Goal: Transaction & Acquisition: Purchase product/service

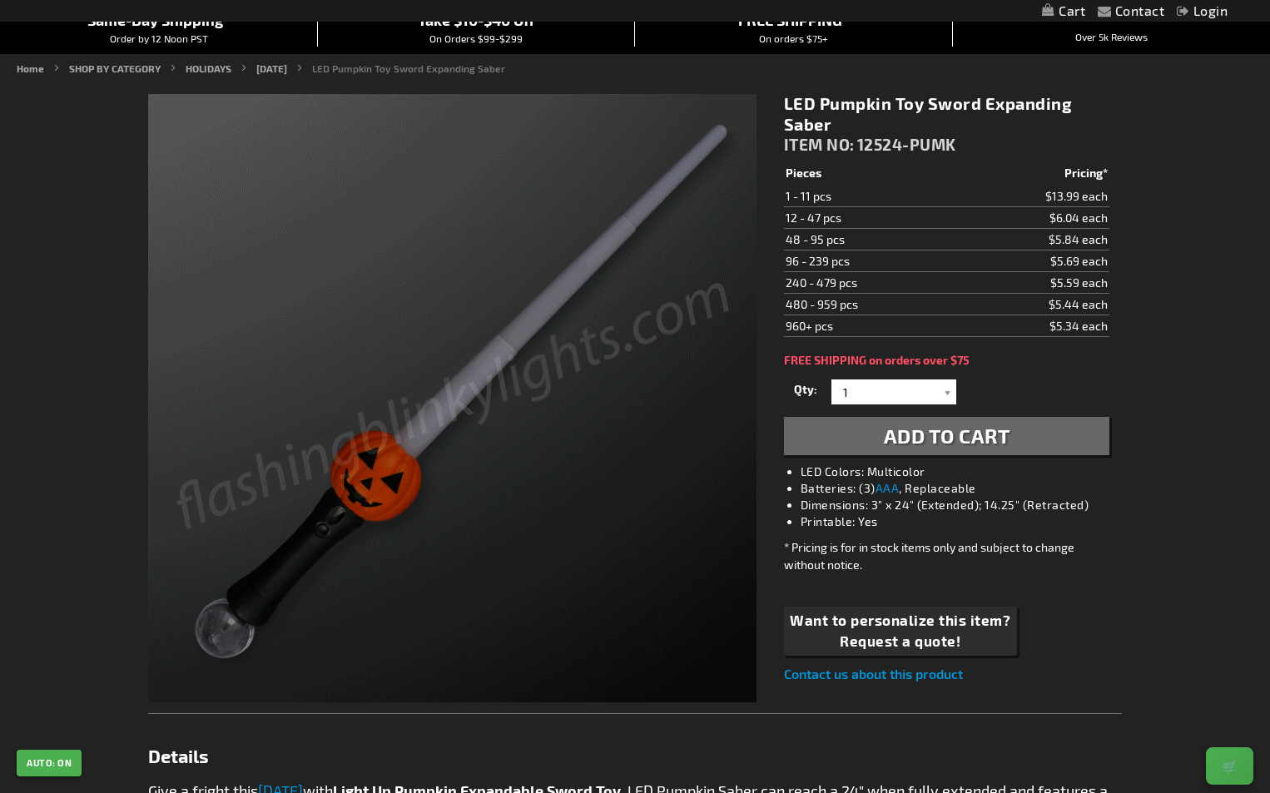
click at [951, 424] on span "Add to Cart" at bounding box center [947, 436] width 127 height 24
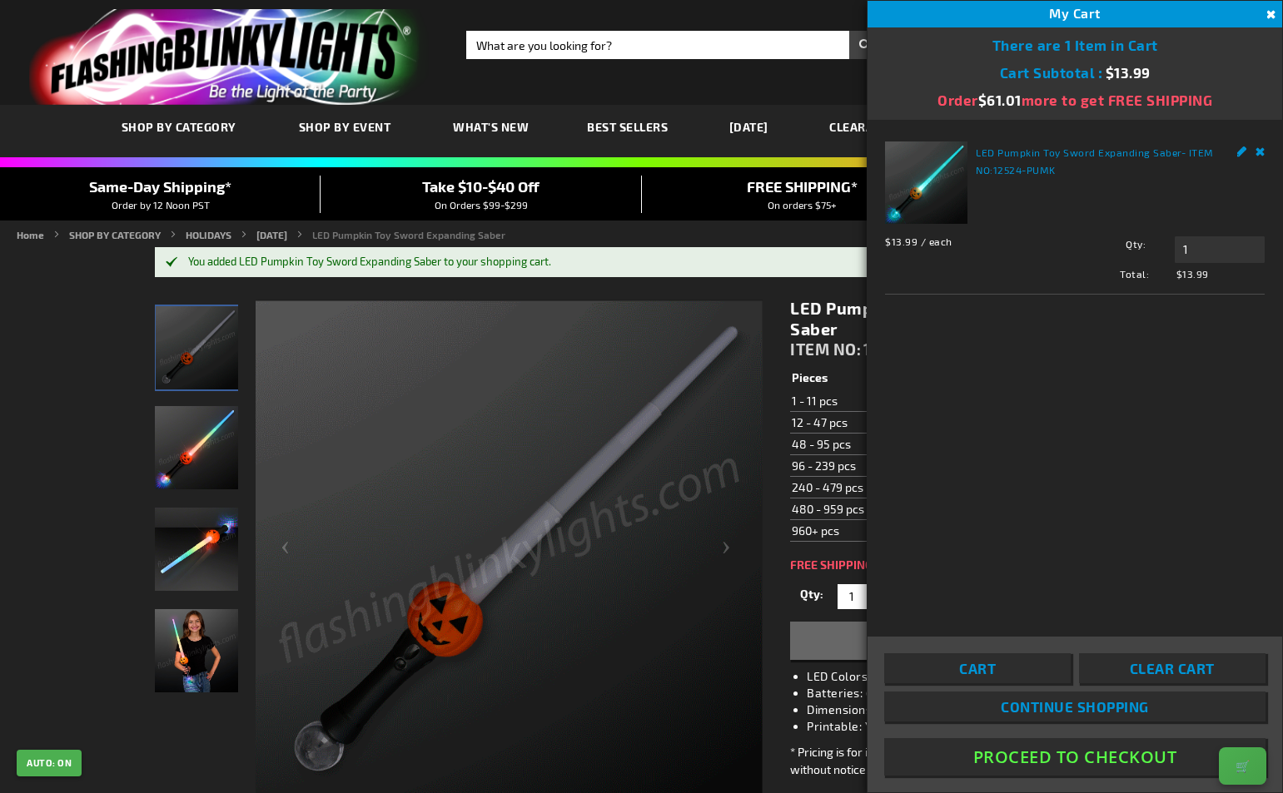
click at [1046, 753] on button "Proceed To Checkout" at bounding box center [1074, 756] width 381 height 37
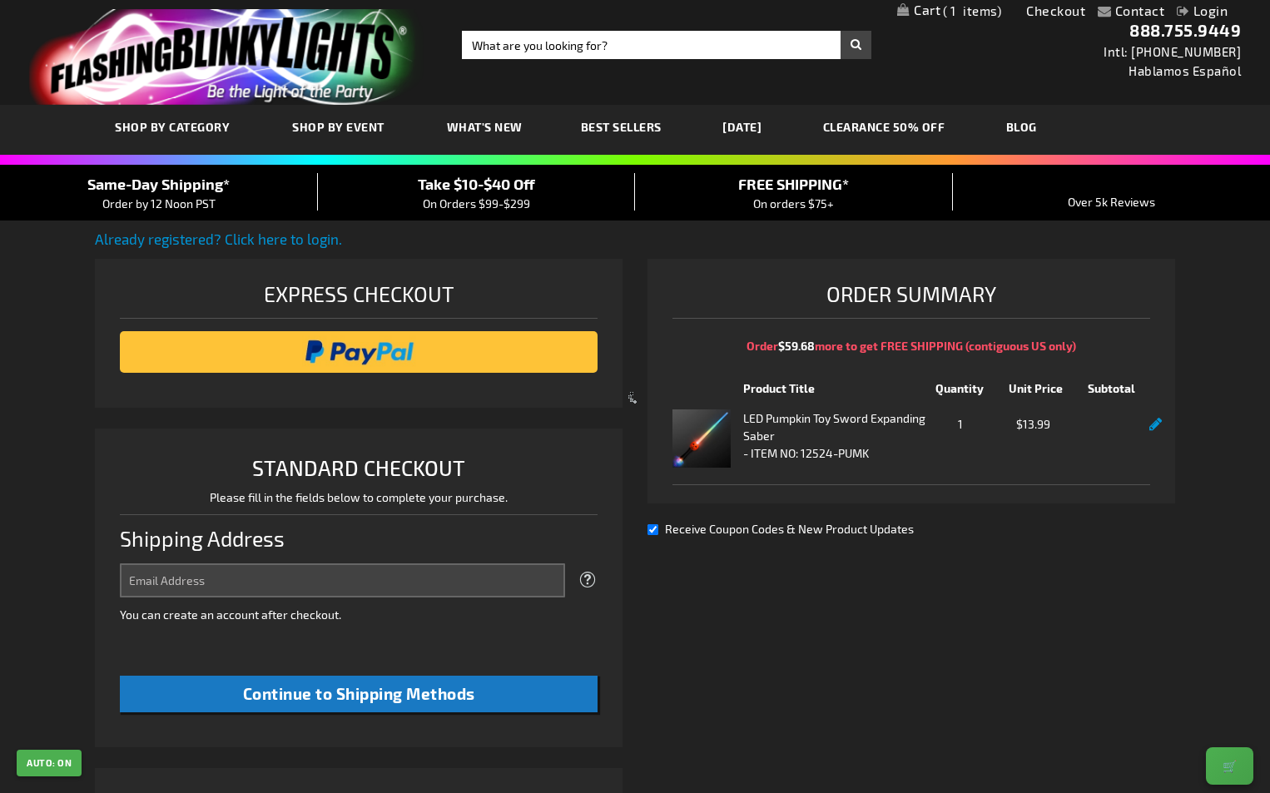
select select "US"
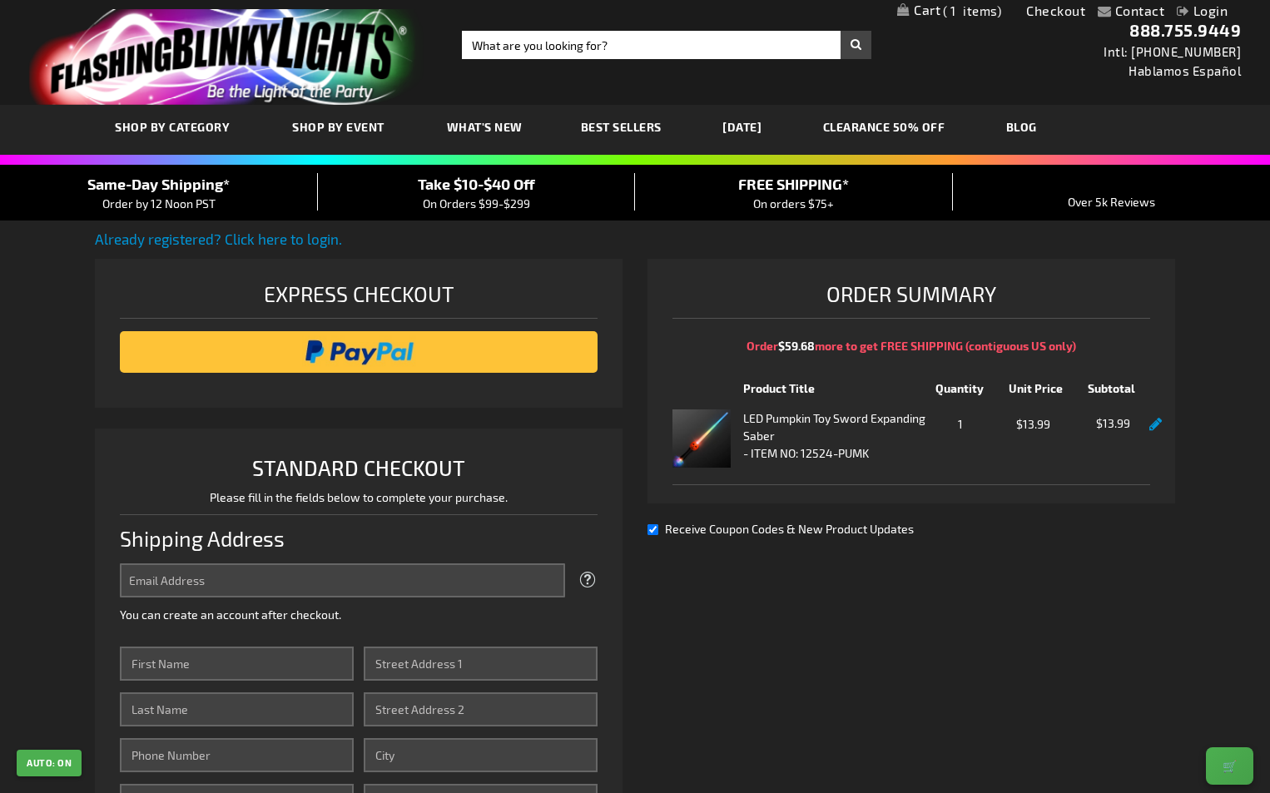
scroll to position [166, 0]
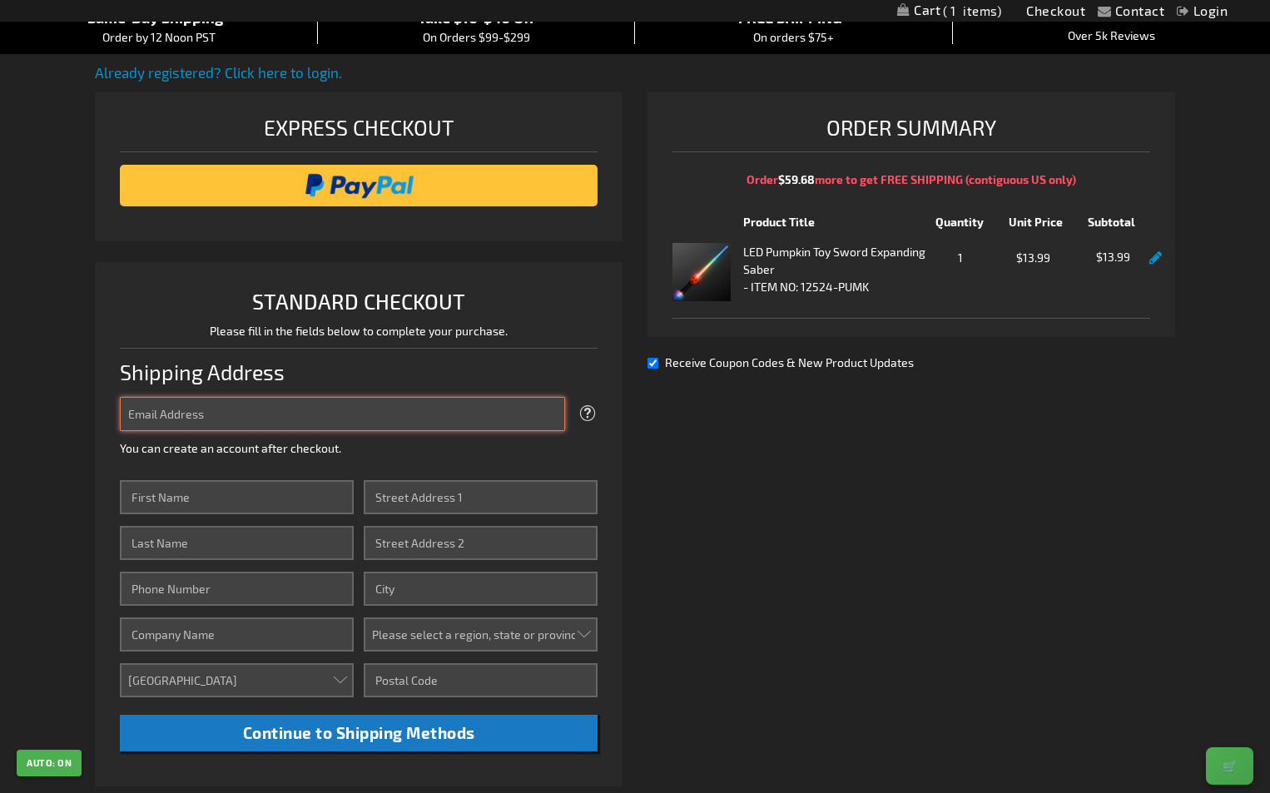
click at [351, 407] on input "Email Address" at bounding box center [342, 414] width 445 height 34
type input "morde105754824@gmail.com"
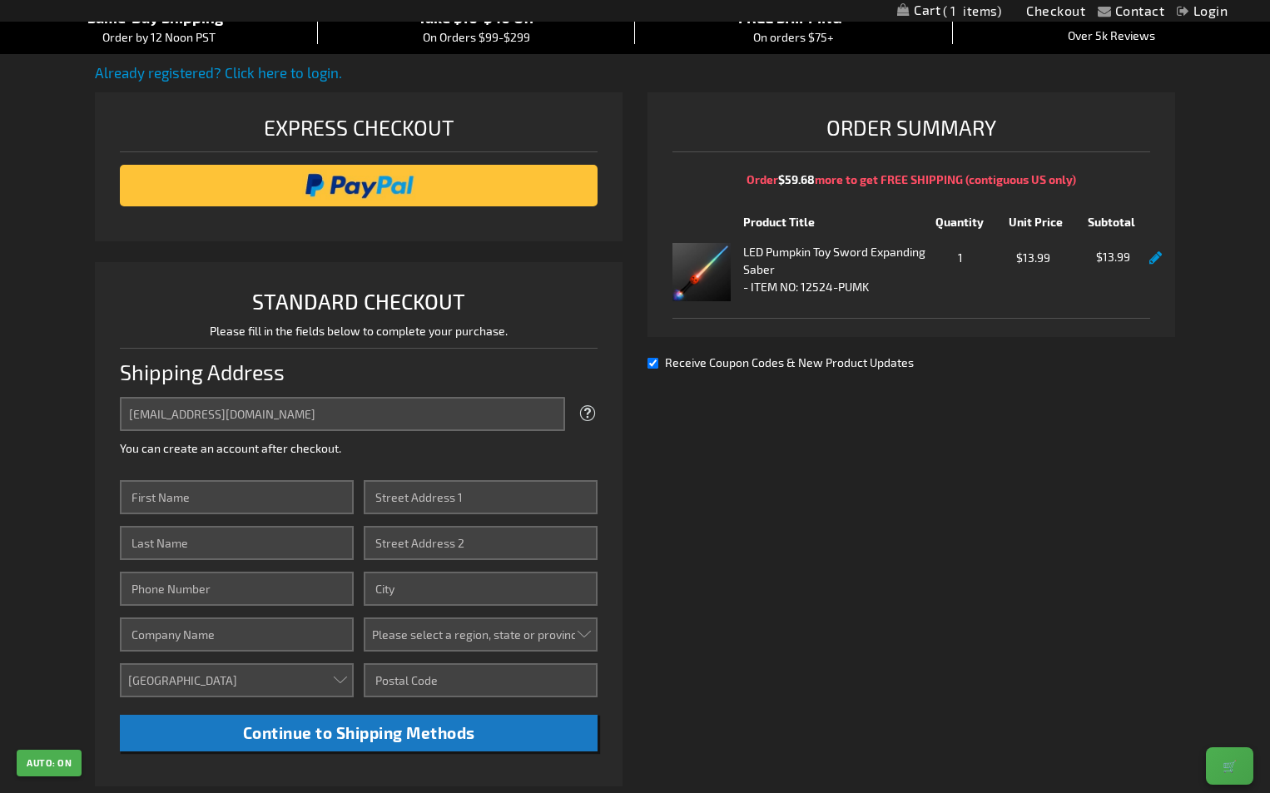
click at [300, 461] on fieldset "Email Address morde105754824@gmail.com Tooltip We'll send your order confirmati…" at bounding box center [359, 430] width 478 height 67
click at [275, 487] on input "First Name" at bounding box center [237, 497] width 234 height 34
type input "morde"
type input "nodal"
type input "3055009199"
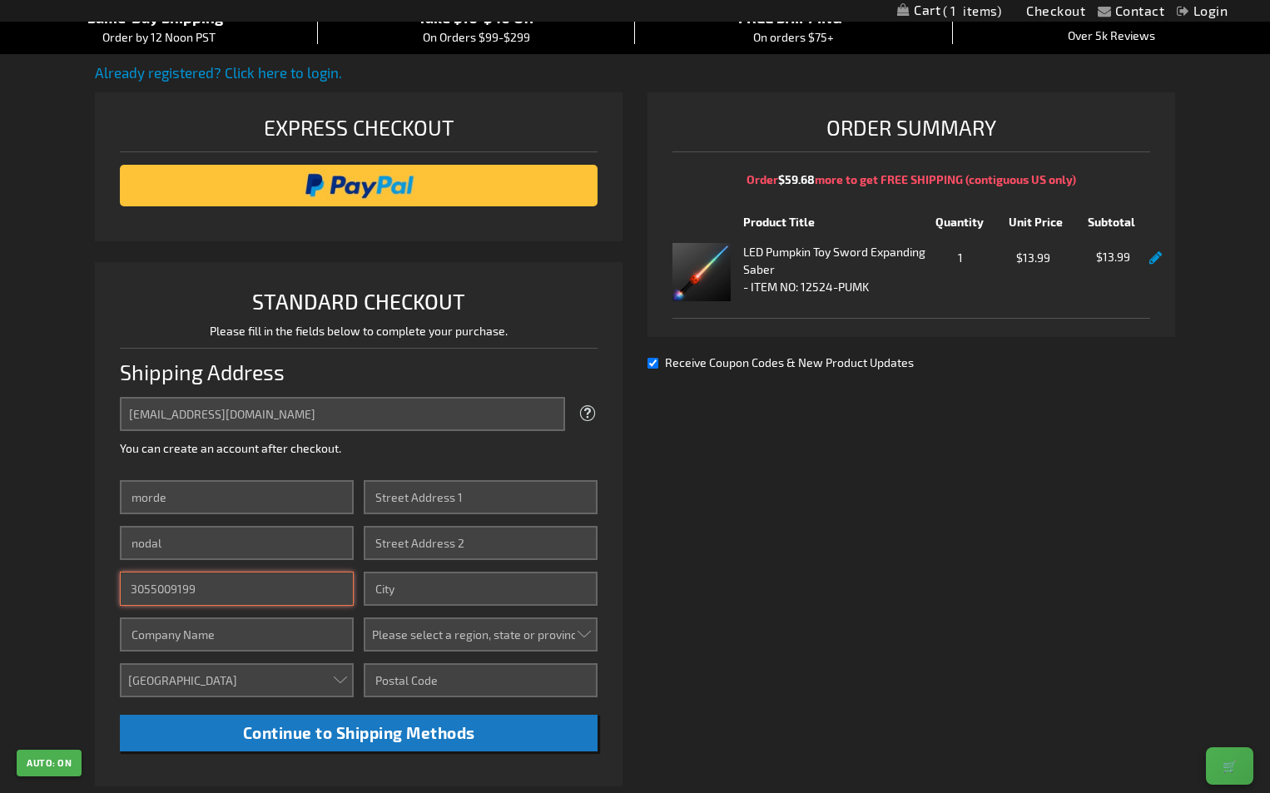
type input "liberty express"
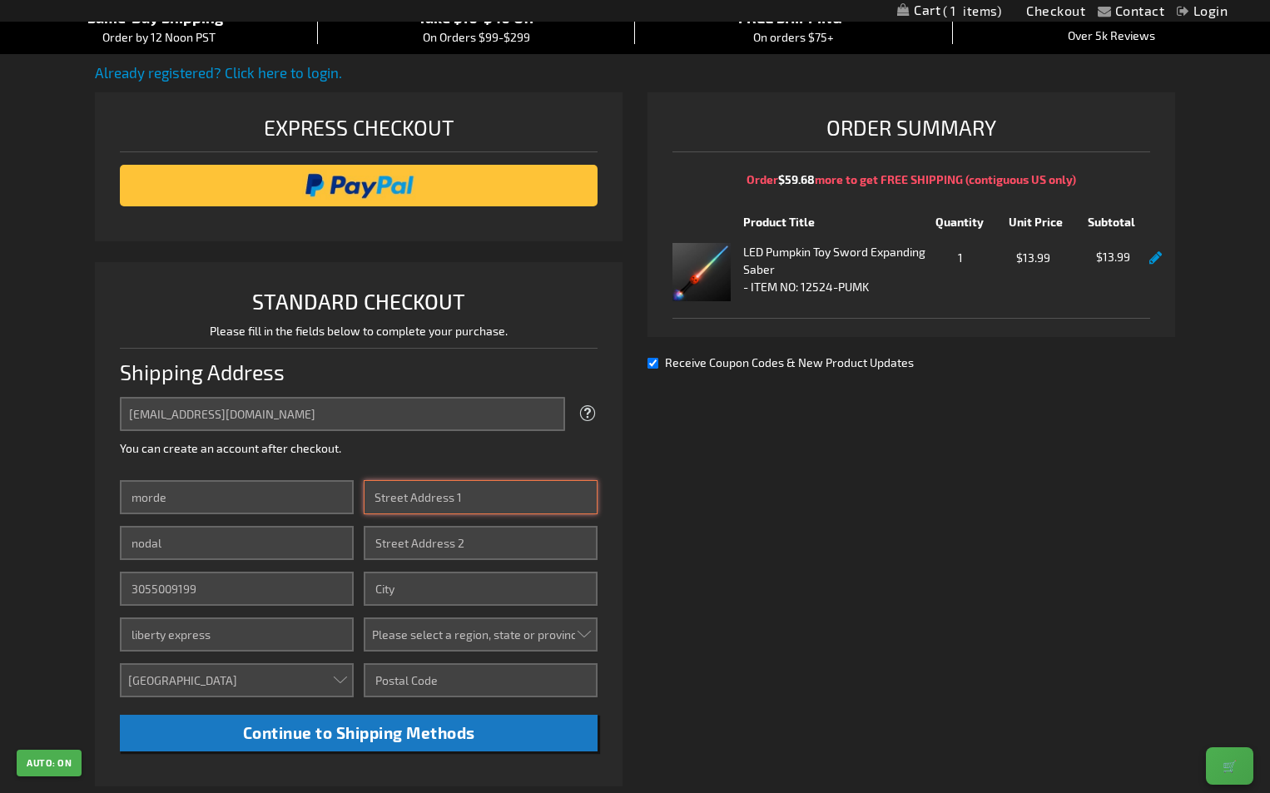
type input "doral 9"
type input "miami"
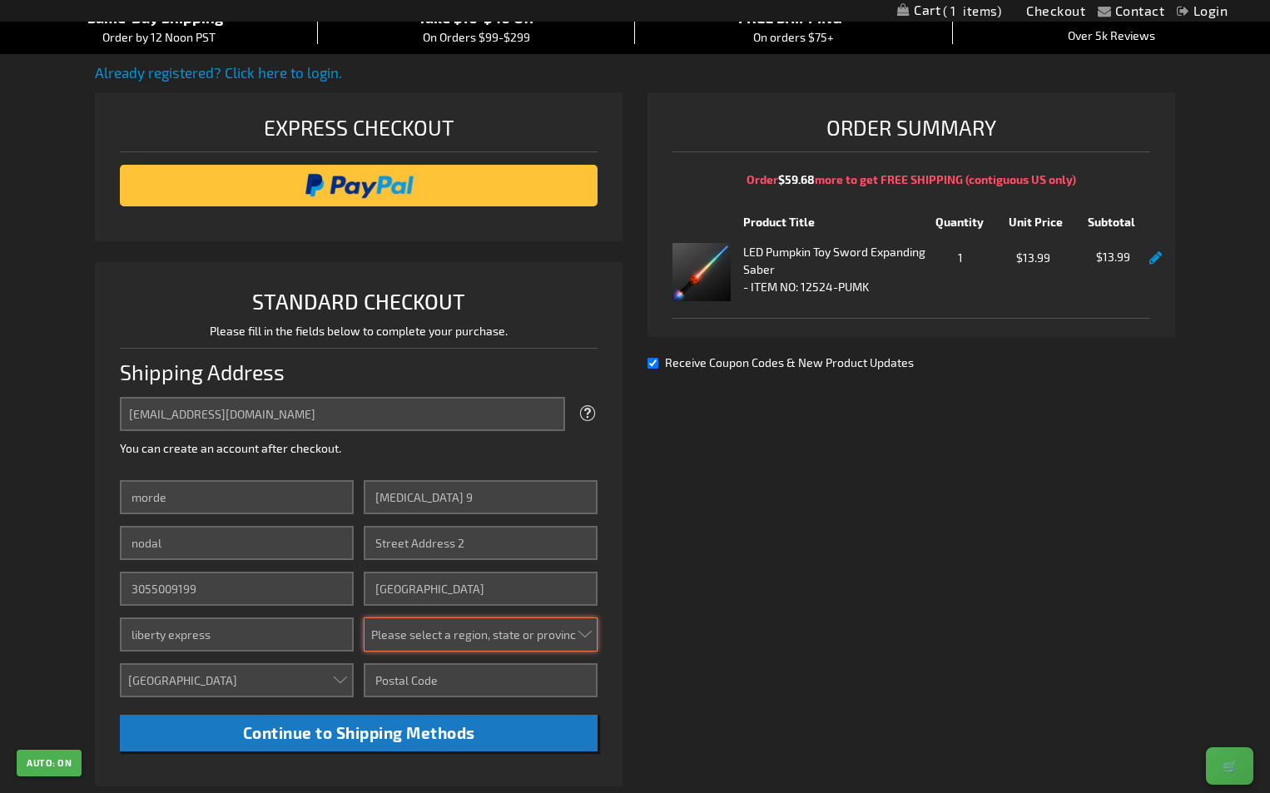
select select "18"
type input "33172"
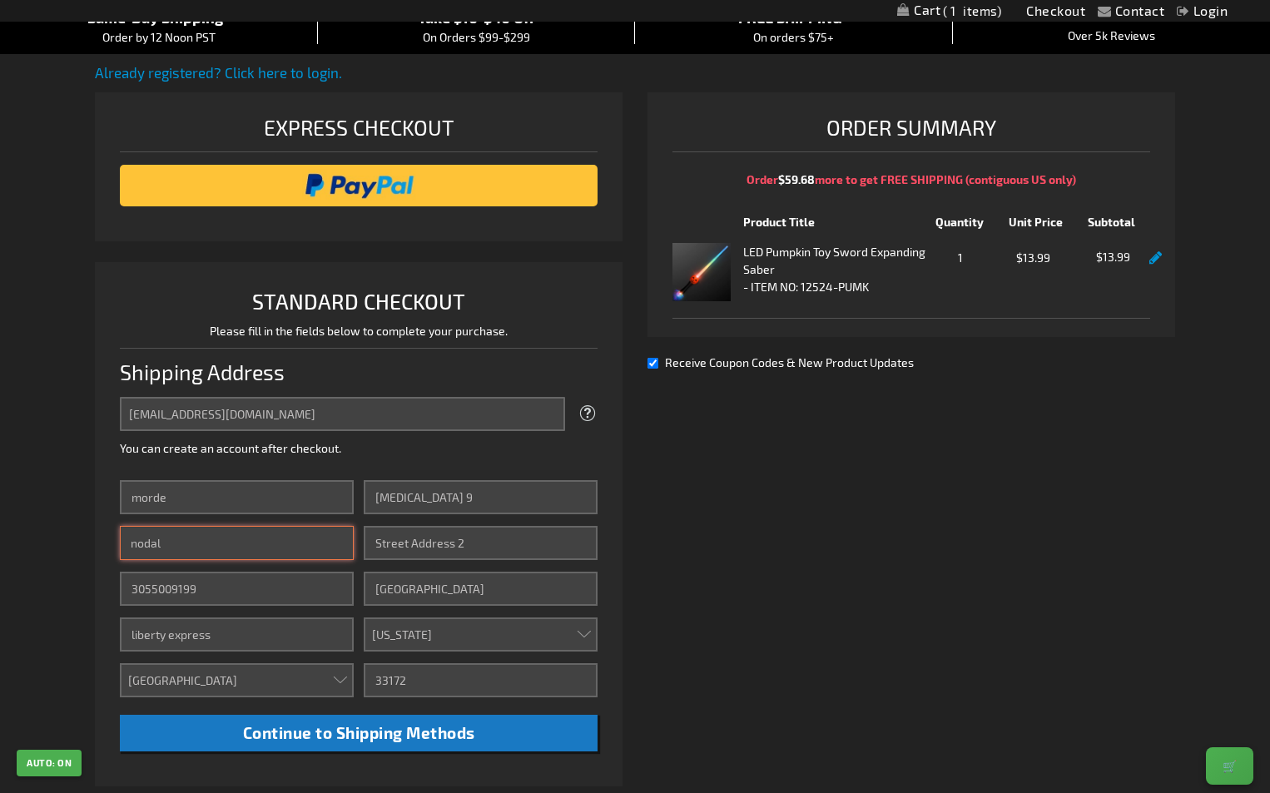
click at [286, 542] on input "nodal" at bounding box center [237, 543] width 234 height 34
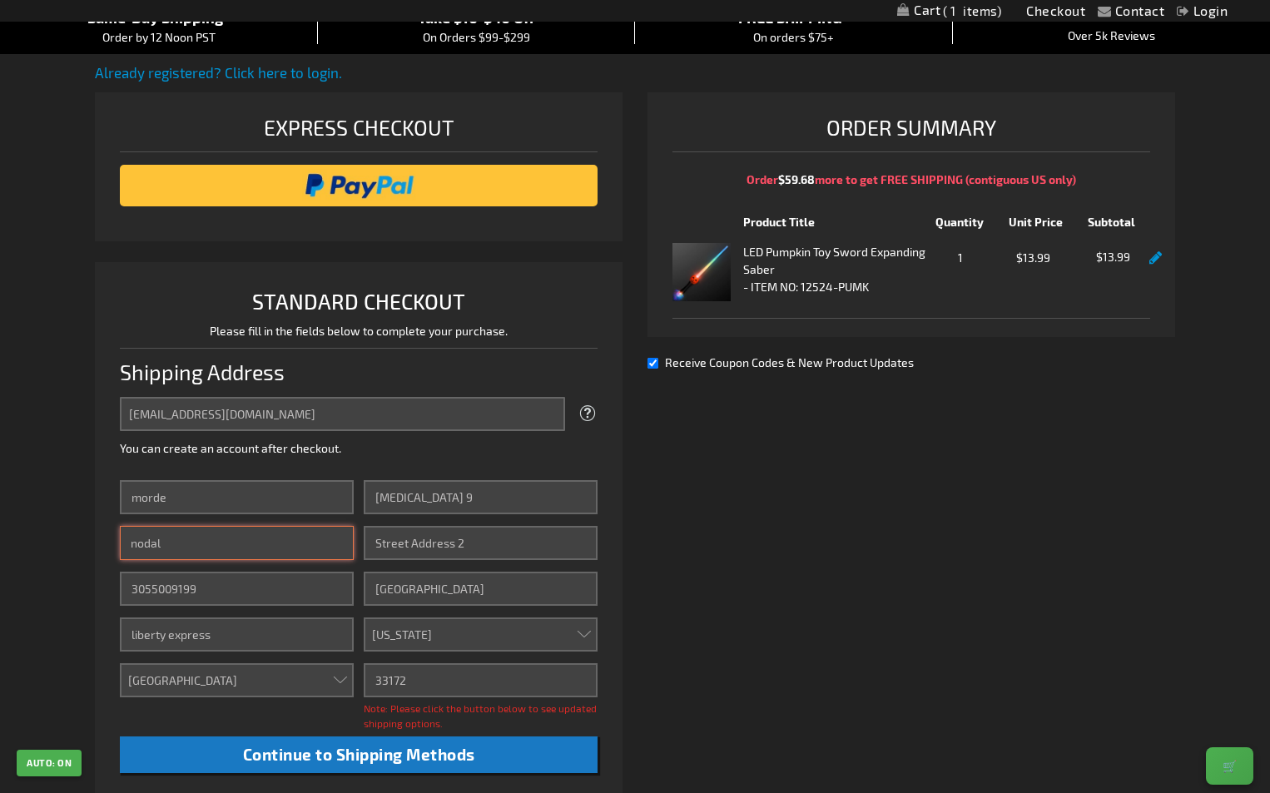
scroll to position [499, 0]
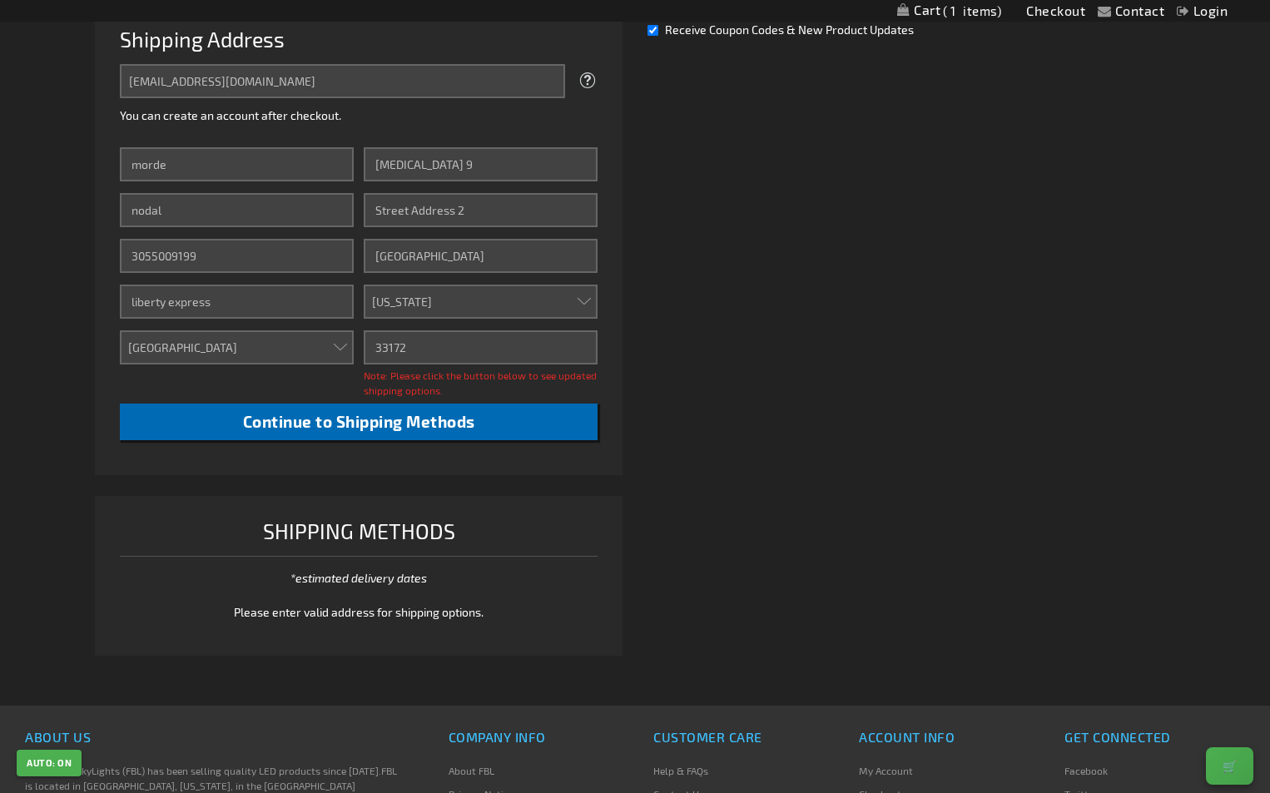
drag, startPoint x: 747, startPoint y: 435, endPoint x: 426, endPoint y: 415, distance: 321.1
click at [730, 435] on div "Already registered? Click here to login. Shipping Review & Payments Estimated T…" at bounding box center [635, 200] width 1080 height 943
drag, startPoint x: 432, startPoint y: 414, endPoint x: 469, endPoint y: 414, distance: 36.6
click at [433, 414] on span "Continue to Shipping Methods" at bounding box center [359, 421] width 232 height 19
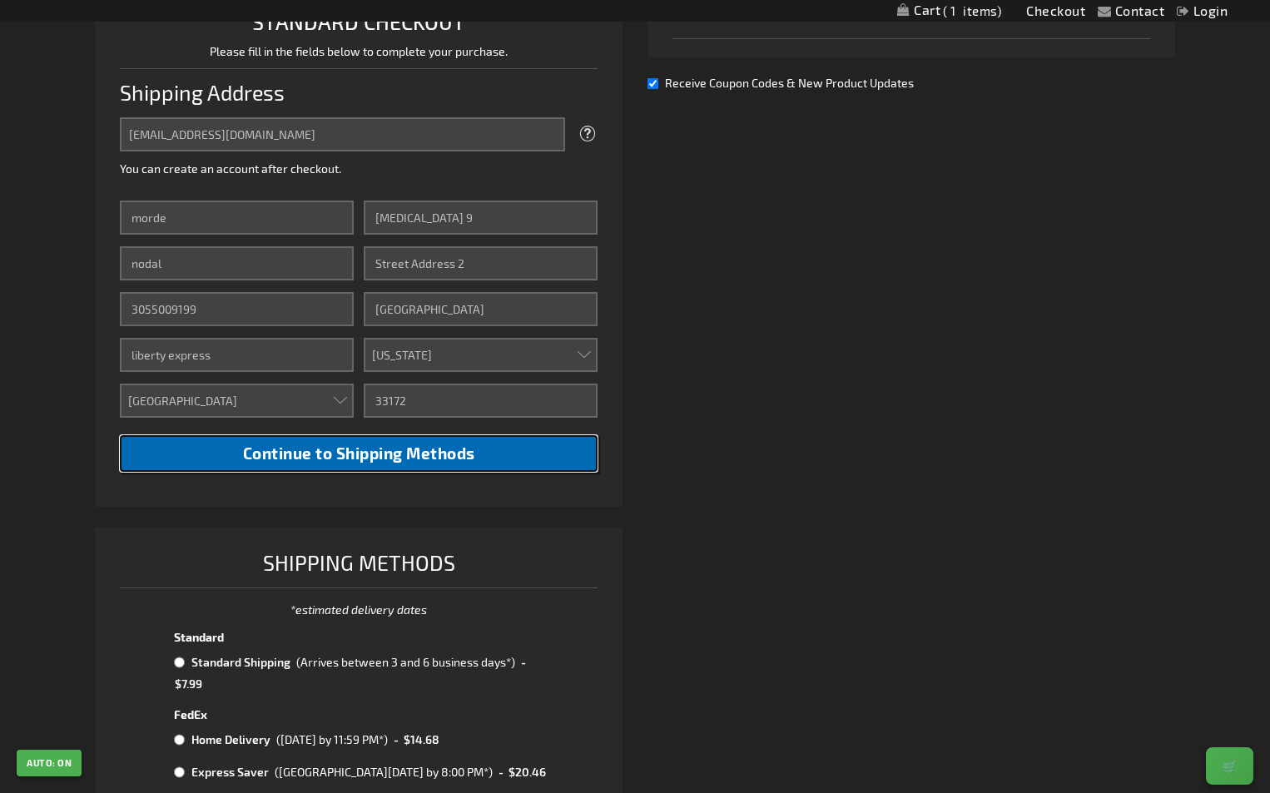
scroll to position [946, 0]
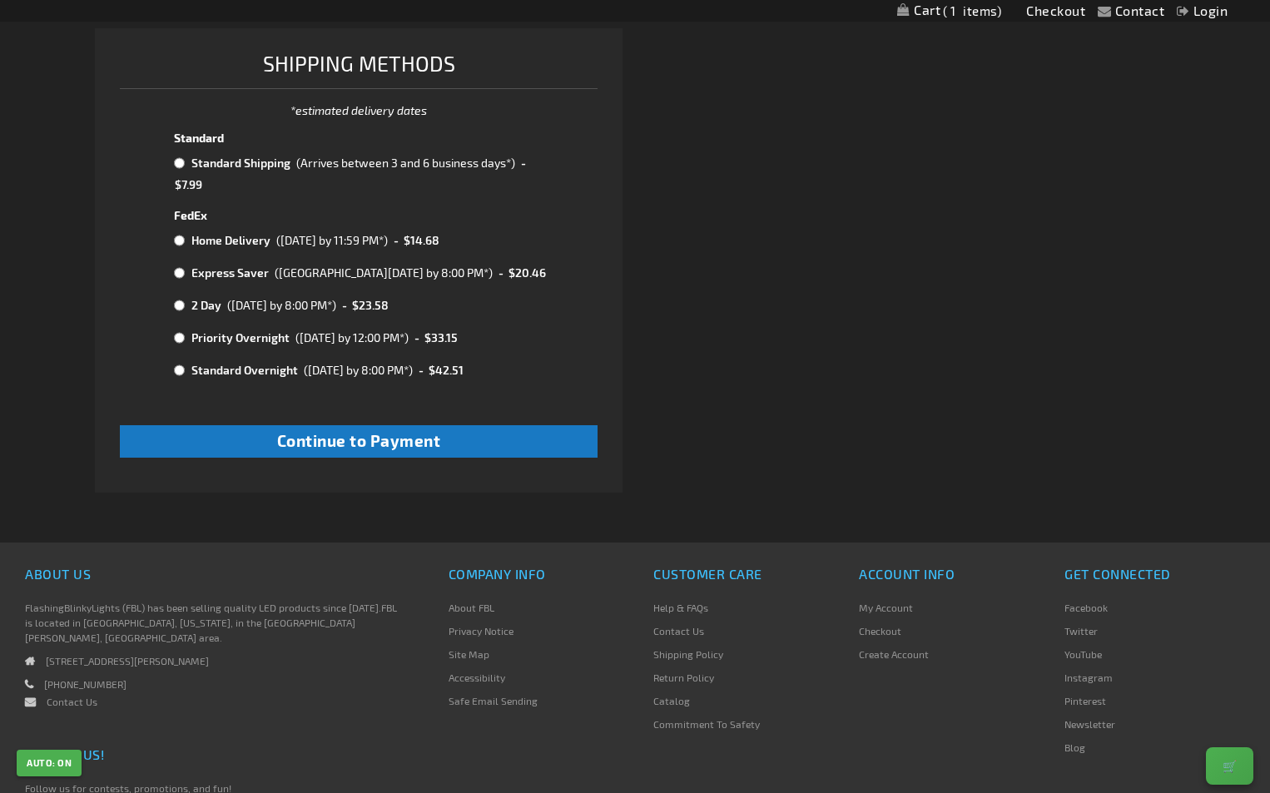
click at [175, 161] on input "radio" at bounding box center [179, 162] width 11 height 13
radio input "true"
click at [175, 161] on input "radio" at bounding box center [179, 162] width 11 height 13
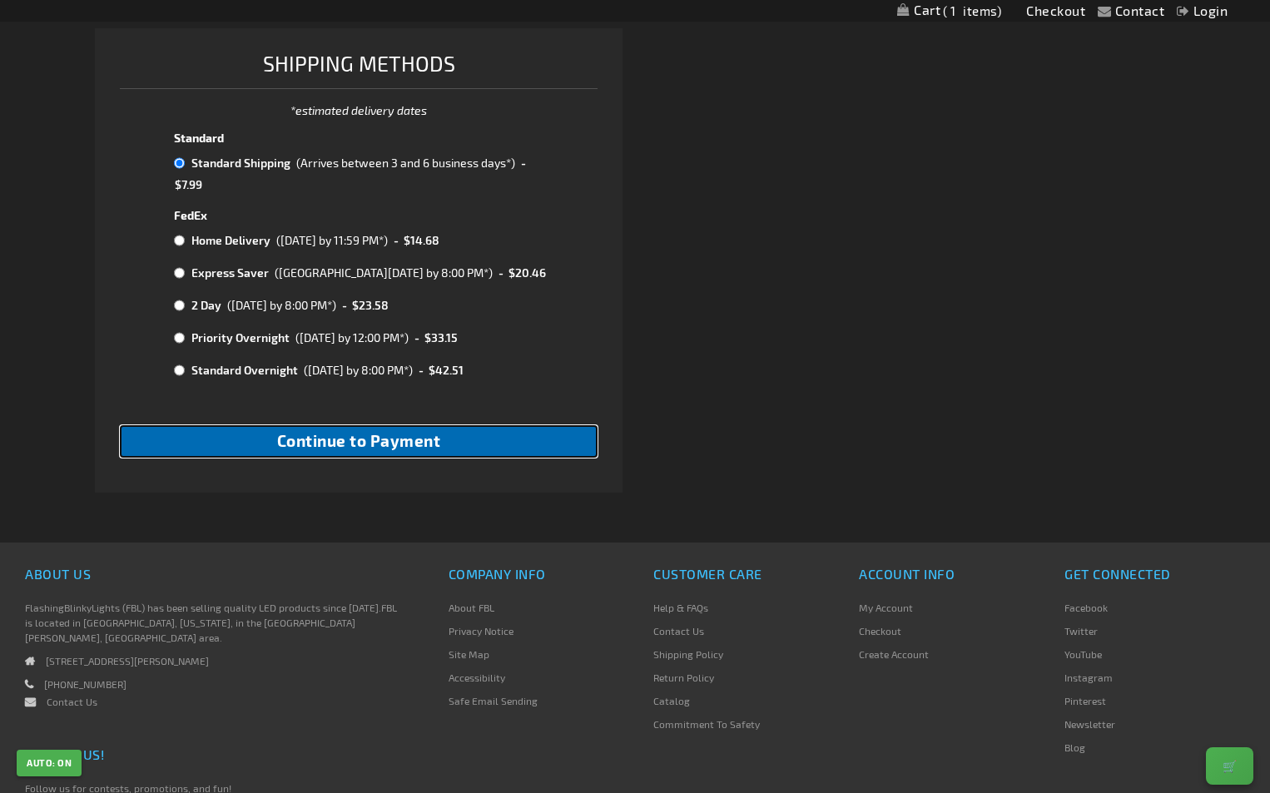
click at [372, 437] on span "Continue to Payment" at bounding box center [359, 440] width 164 height 19
checkbox input "true"
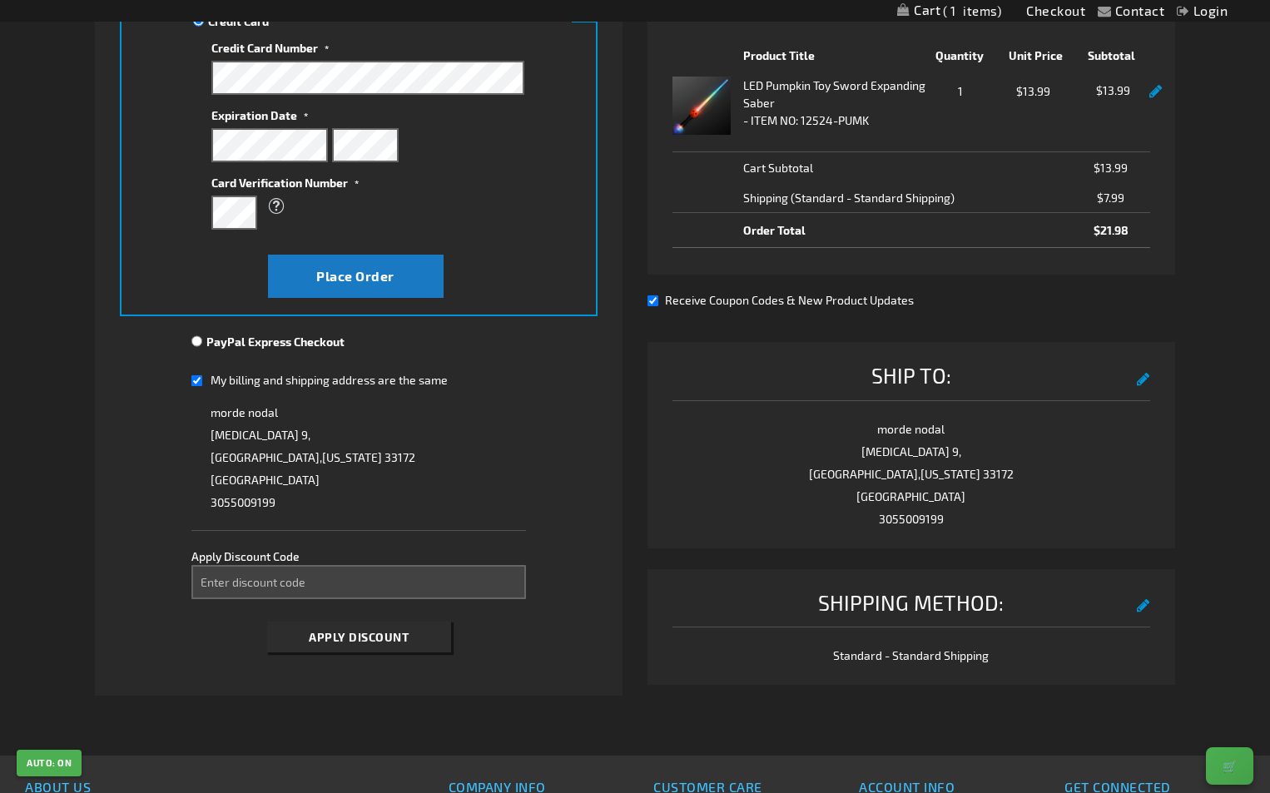
scroll to position [499, 0]
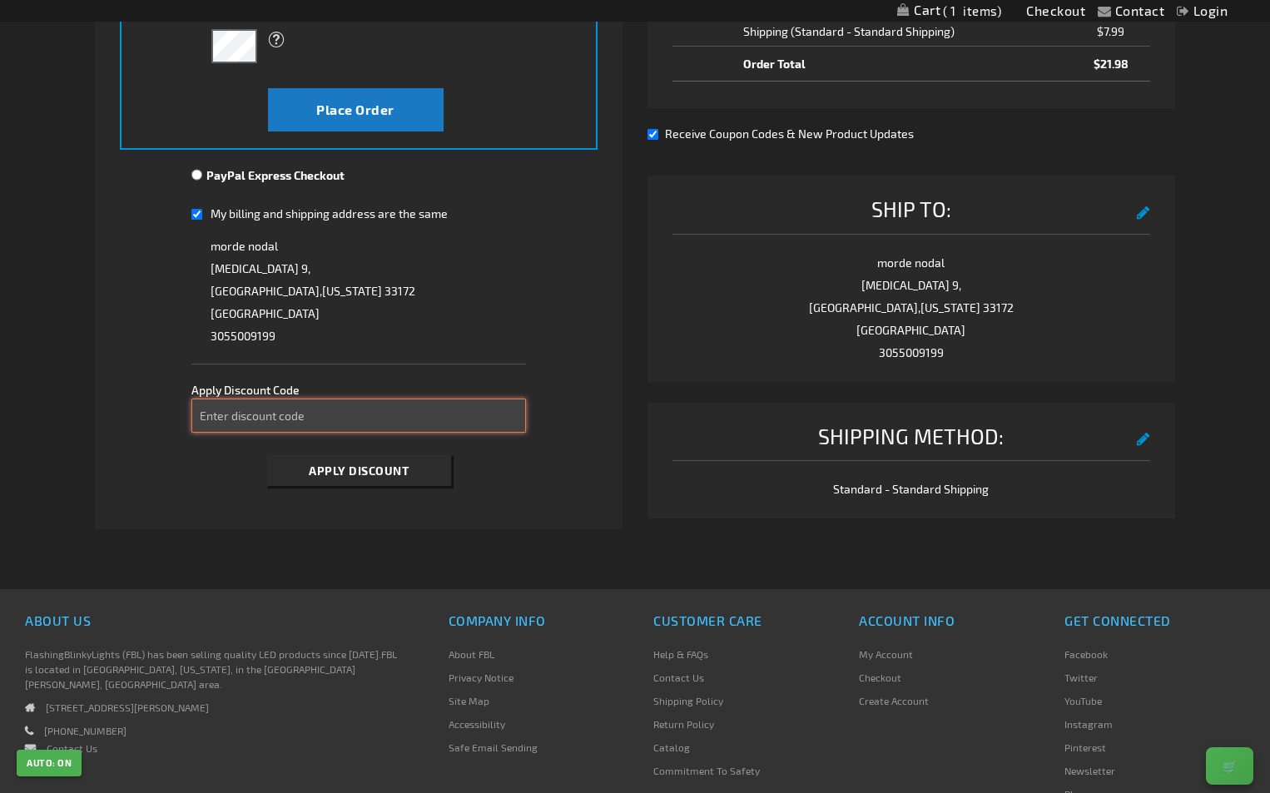
click at [365, 421] on input "Enter discount code" at bounding box center [358, 416] width 334 height 34
paste input "TAKE20"
type input "TAKE20"
click at [370, 484] on button "Apply Discount" at bounding box center [359, 470] width 184 height 31
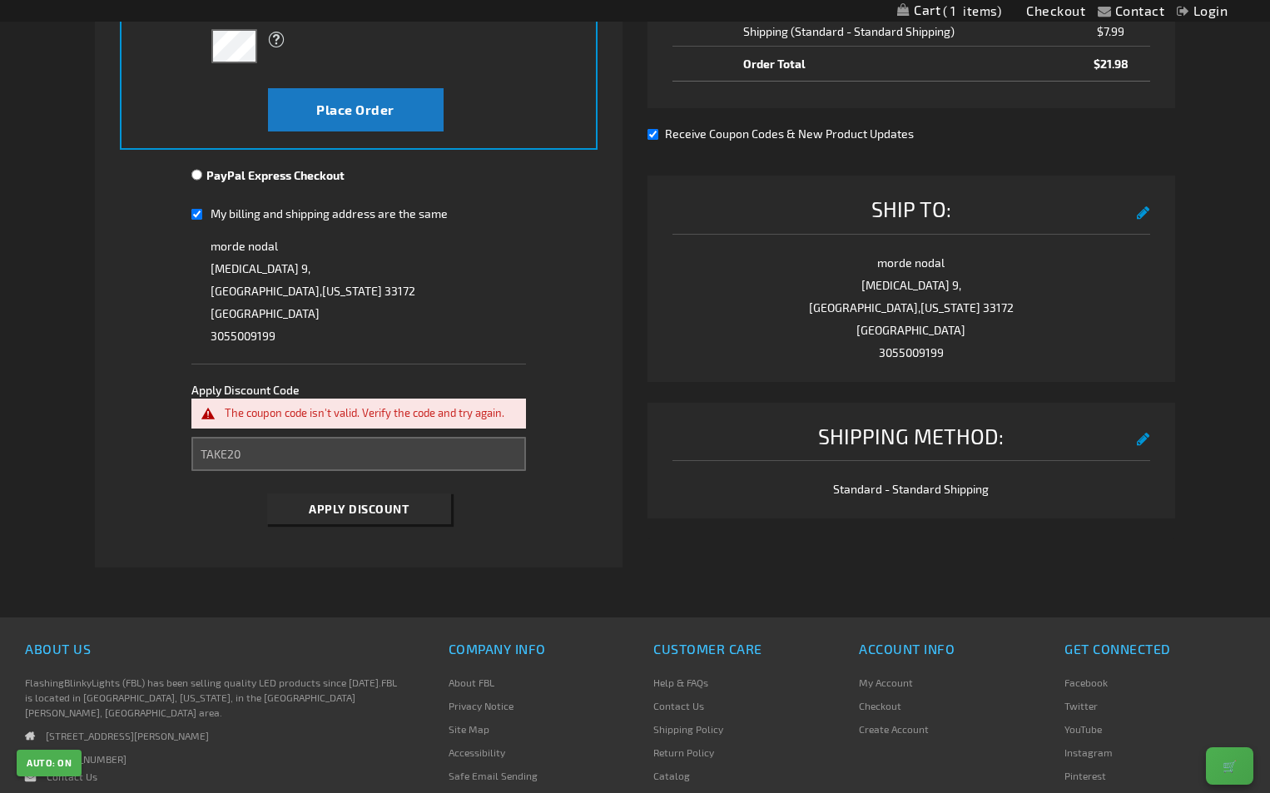
scroll to position [0, 0]
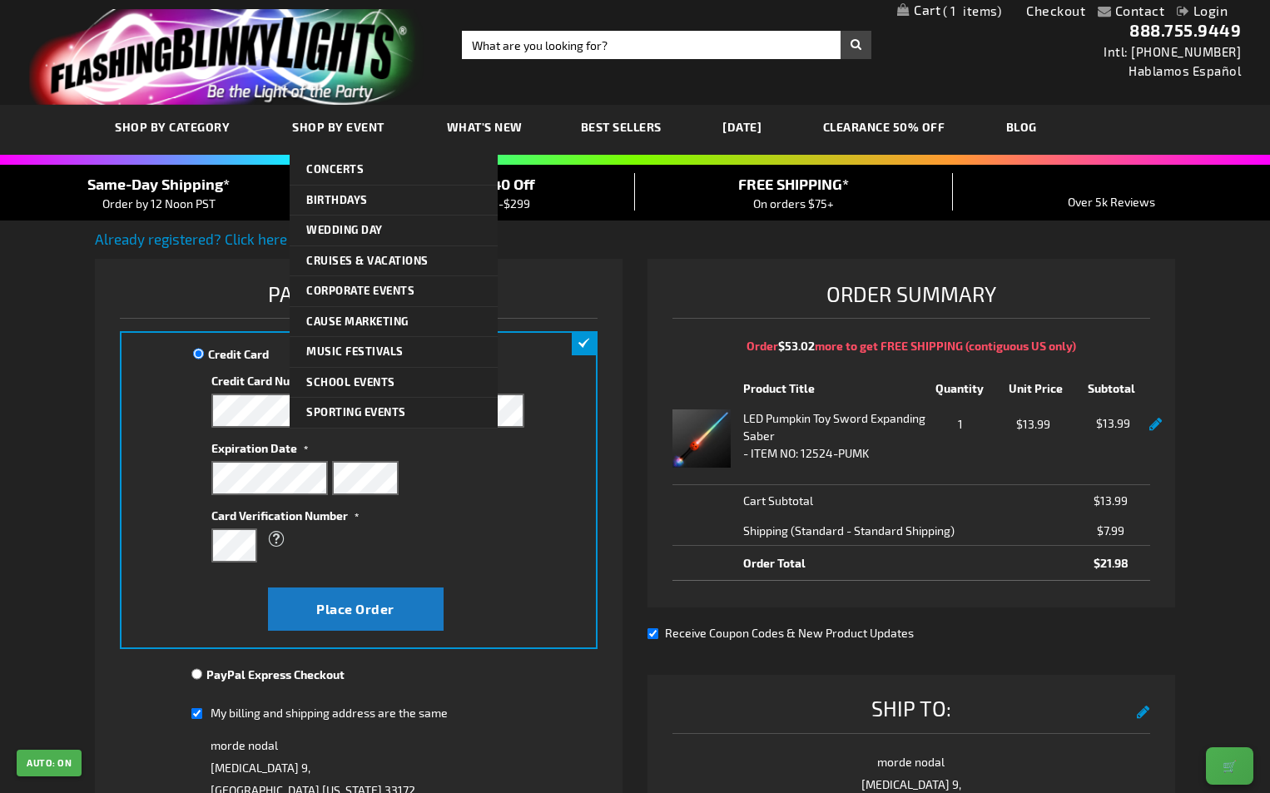
click at [333, 114] on link "Shop By Event" at bounding box center [341, 127] width 122 height 56
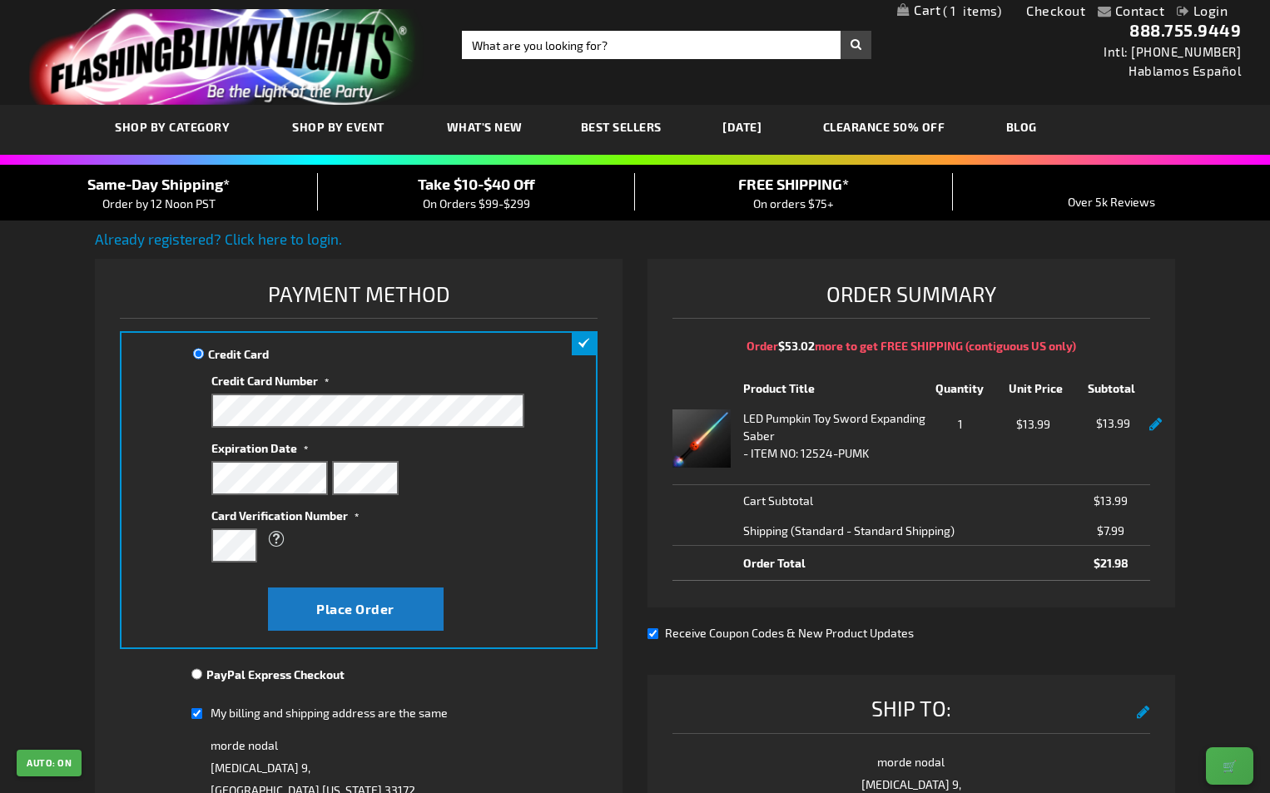
click at [396, 169] on div "Same-Day Shipping* Order by 12 Noon PST Take $10-$40 Off On Orders $99-$299 FRE…" at bounding box center [635, 193] width 1270 height 56
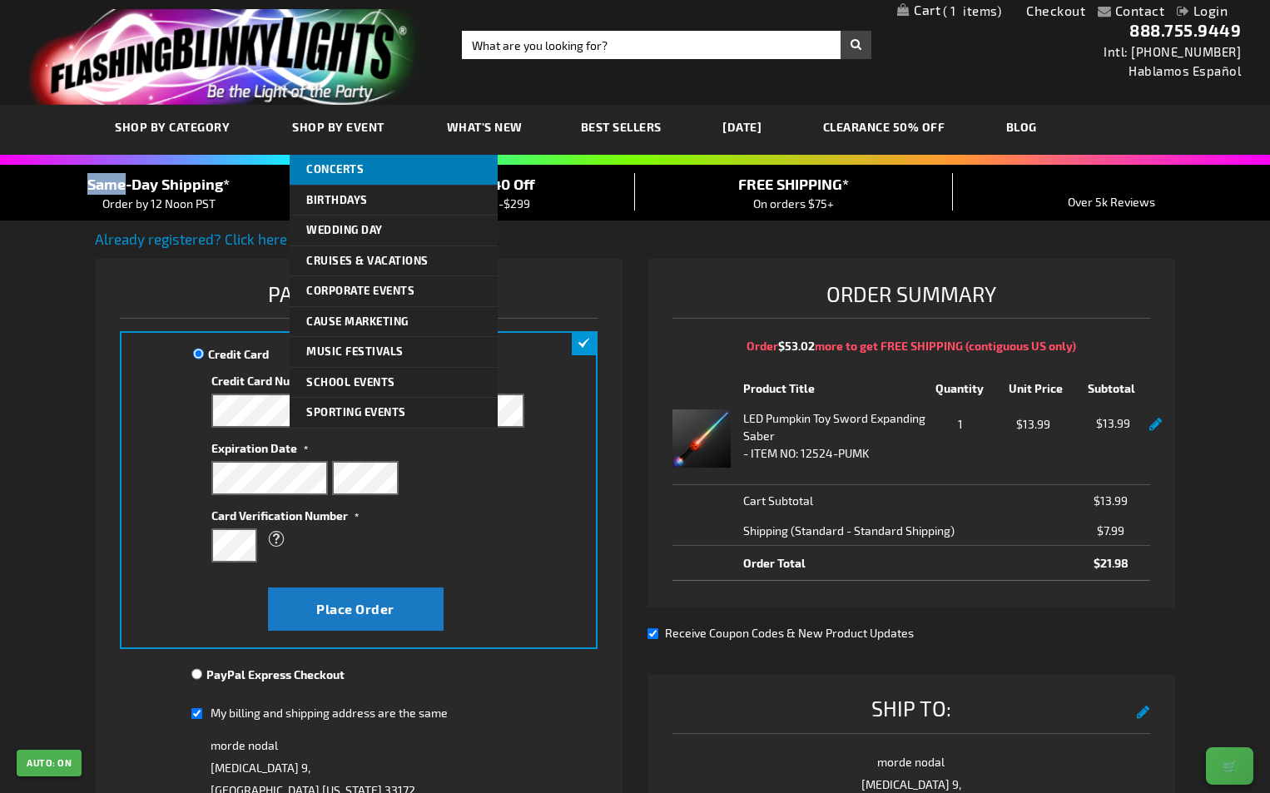
click at [331, 172] on span "Concerts" at bounding box center [334, 168] width 57 height 13
click at [331, 172] on div "Same-Day Shipping* Order by 12 Noon PST Take $10-$40 Off On Orders $99-$299 FRE…" at bounding box center [635, 193] width 1270 height 56
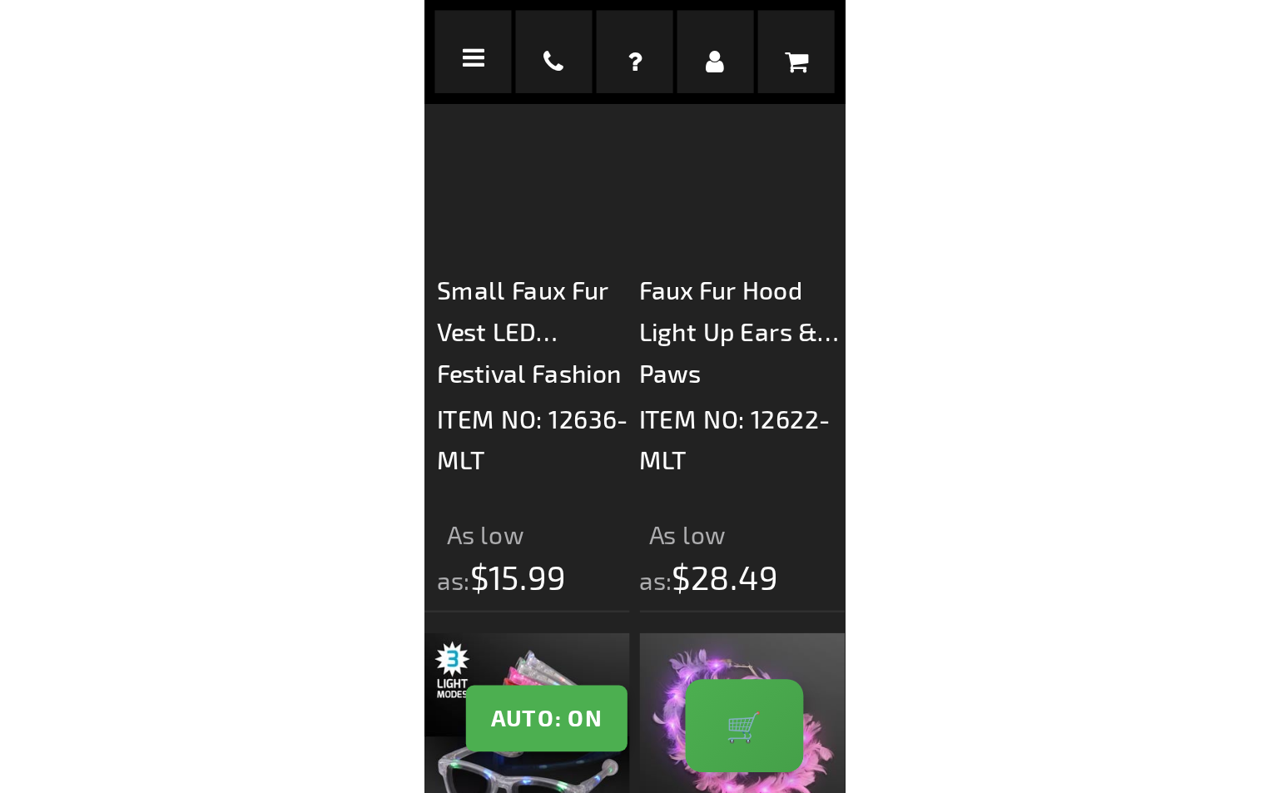
scroll to position [1732, 0]
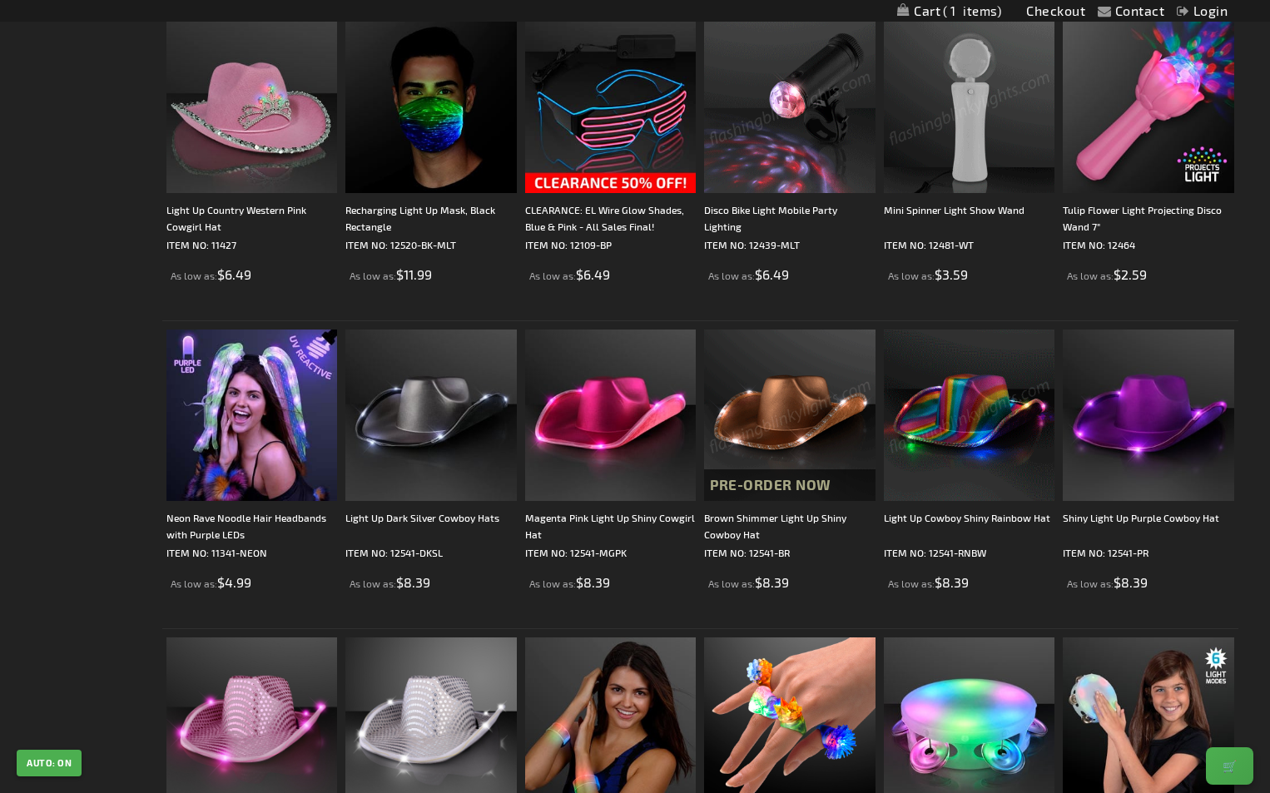
click at [168, 95] on img at bounding box center [789, 107] width 171 height 171
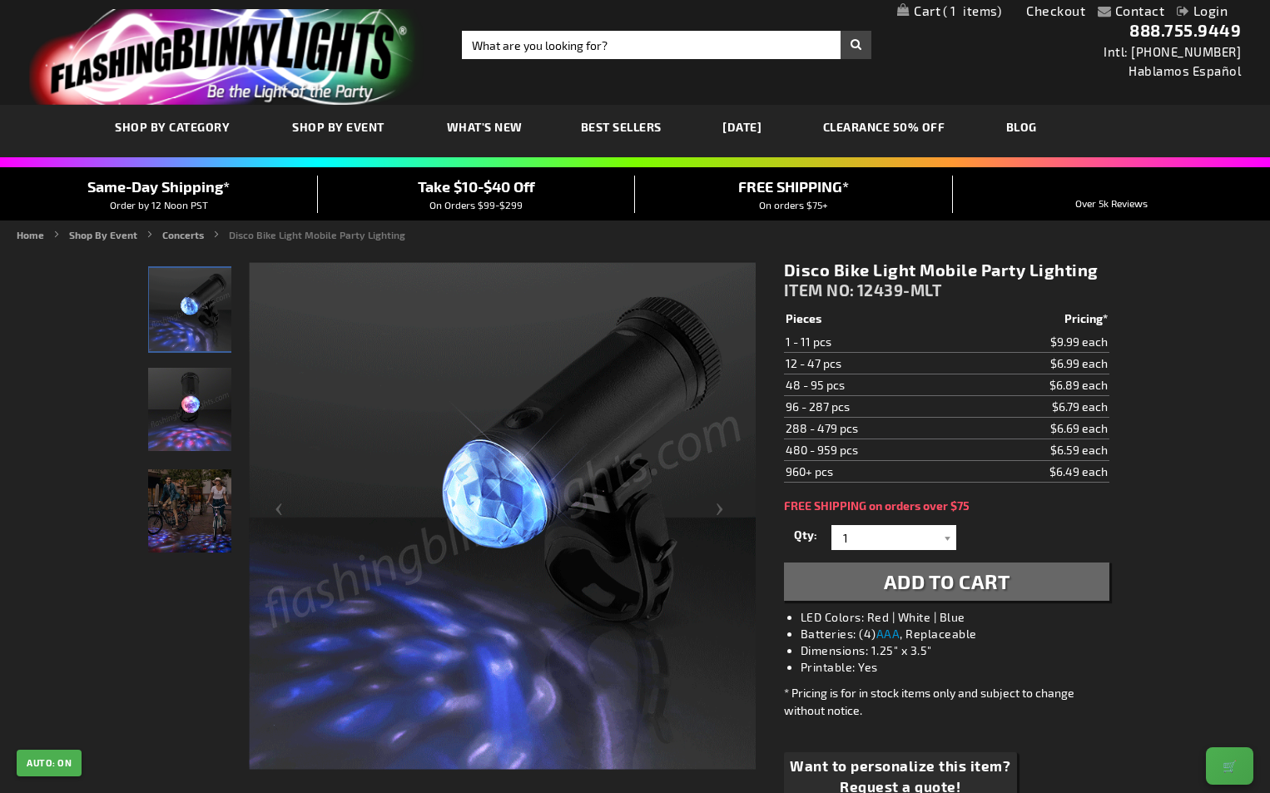
click at [1028, 579] on button "Add to Cart" at bounding box center [946, 582] width 325 height 38
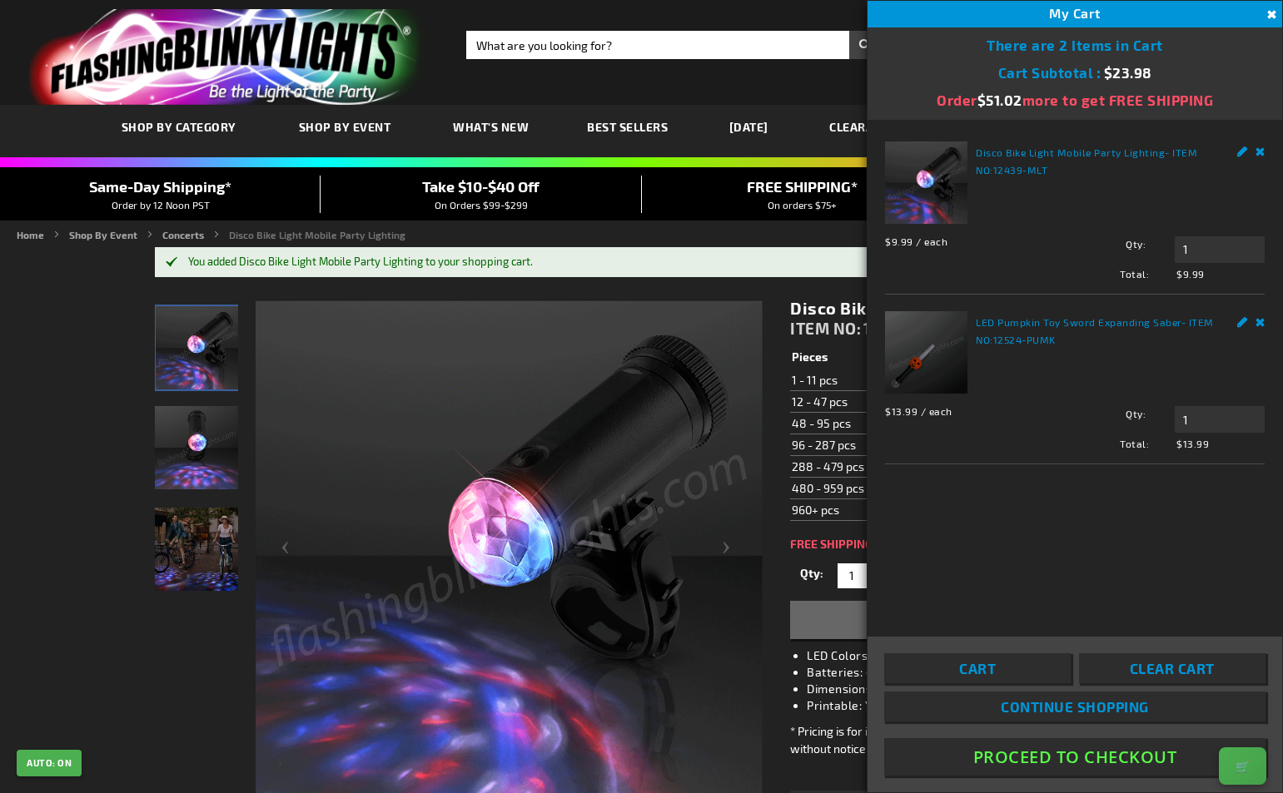
click at [991, 653] on link "Cart" at bounding box center [977, 668] width 186 height 30
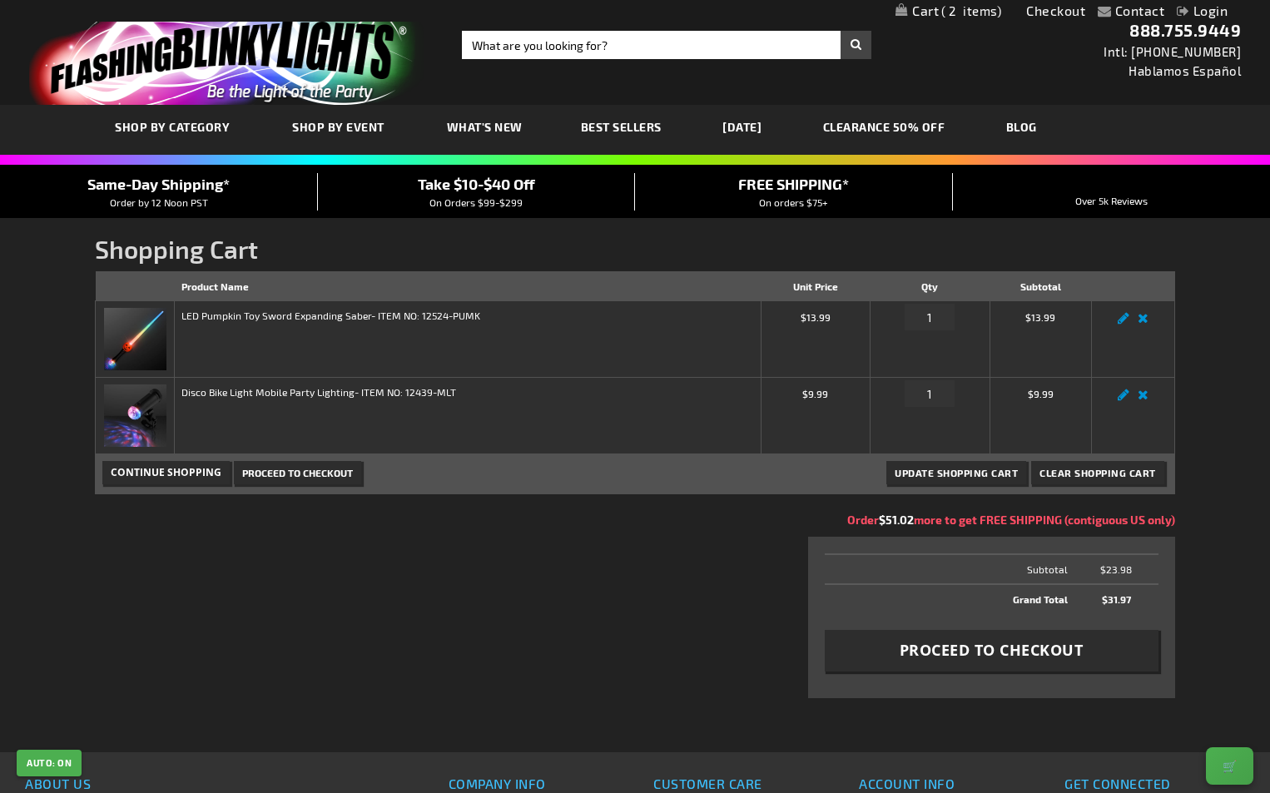
click at [479, 589] on div "Shopping Cart Items Product Name Unit Price Qty Subtotal LED Pumpkin Toy Sword …" at bounding box center [635, 495] width 1080 height 448
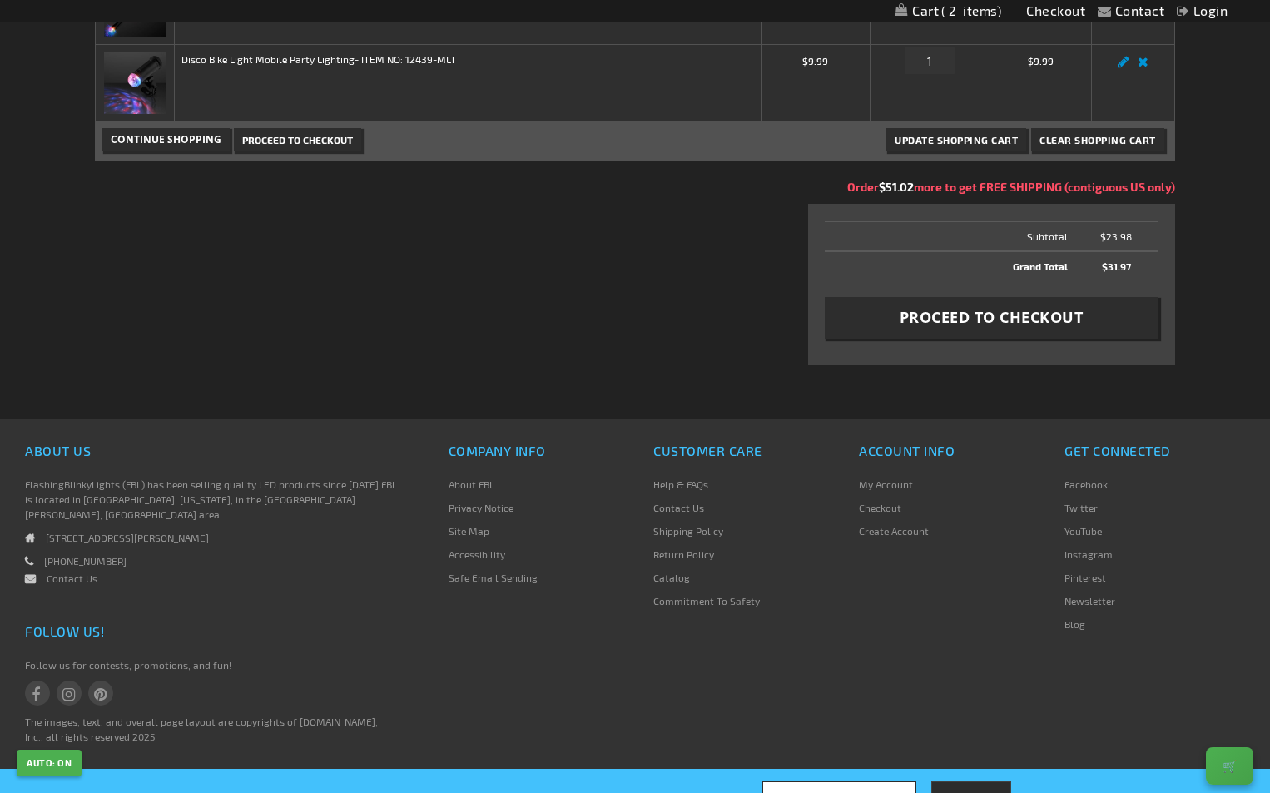
scroll to position [166, 0]
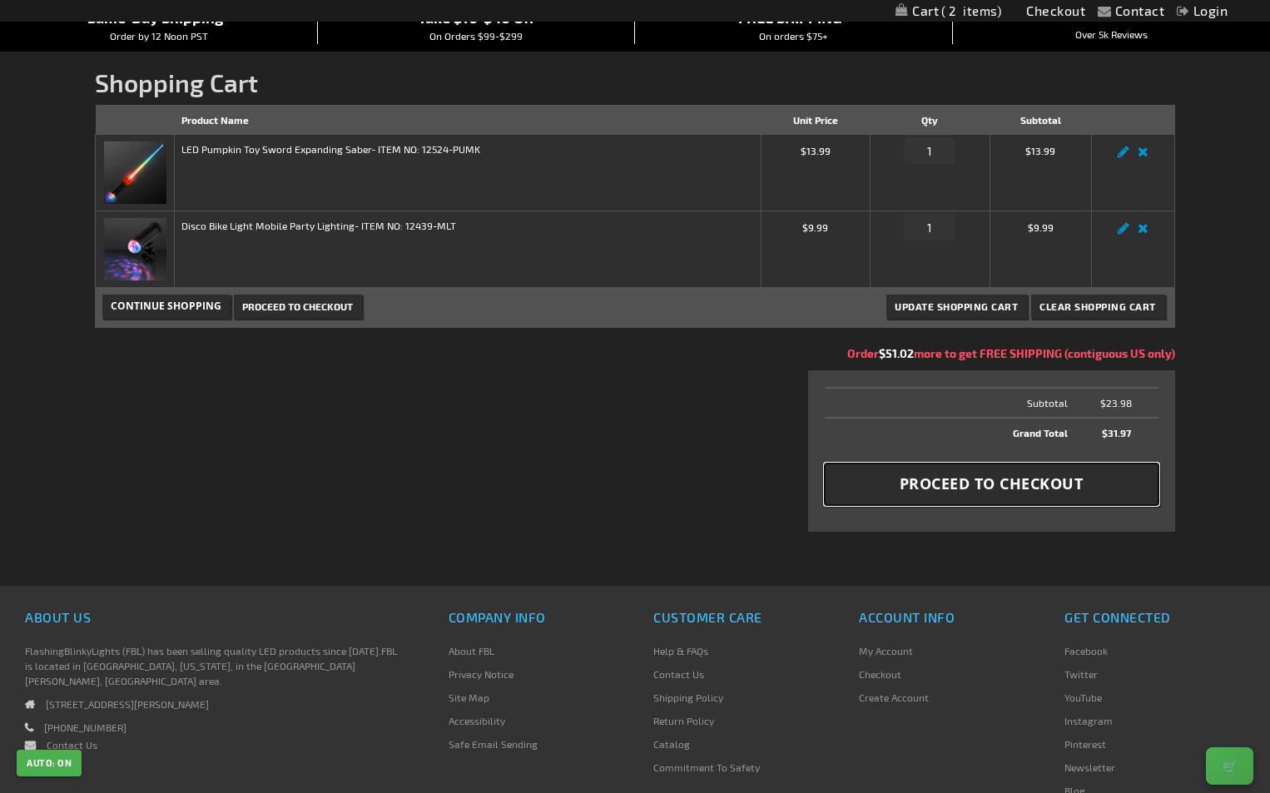
click at [966, 496] on button "Proceed to Checkout" at bounding box center [992, 485] width 334 height 42
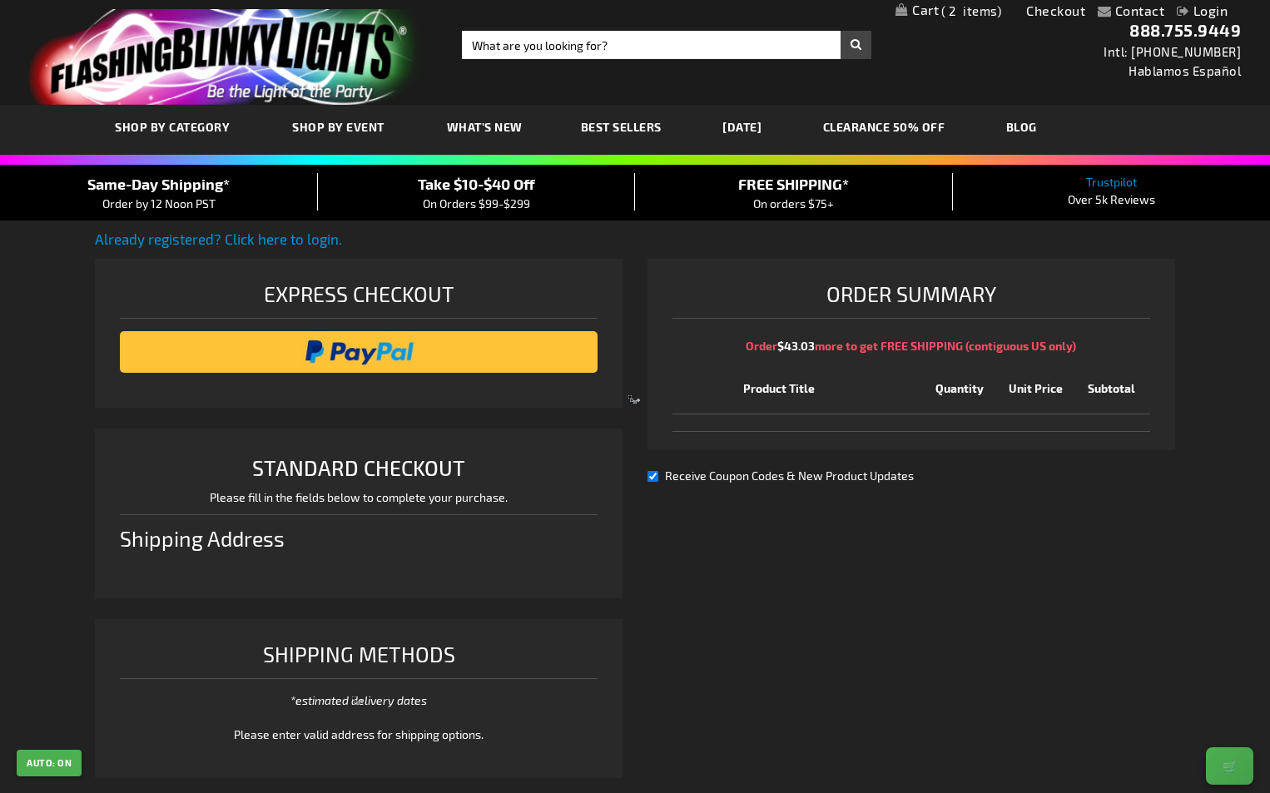
select select "US"
select select "18"
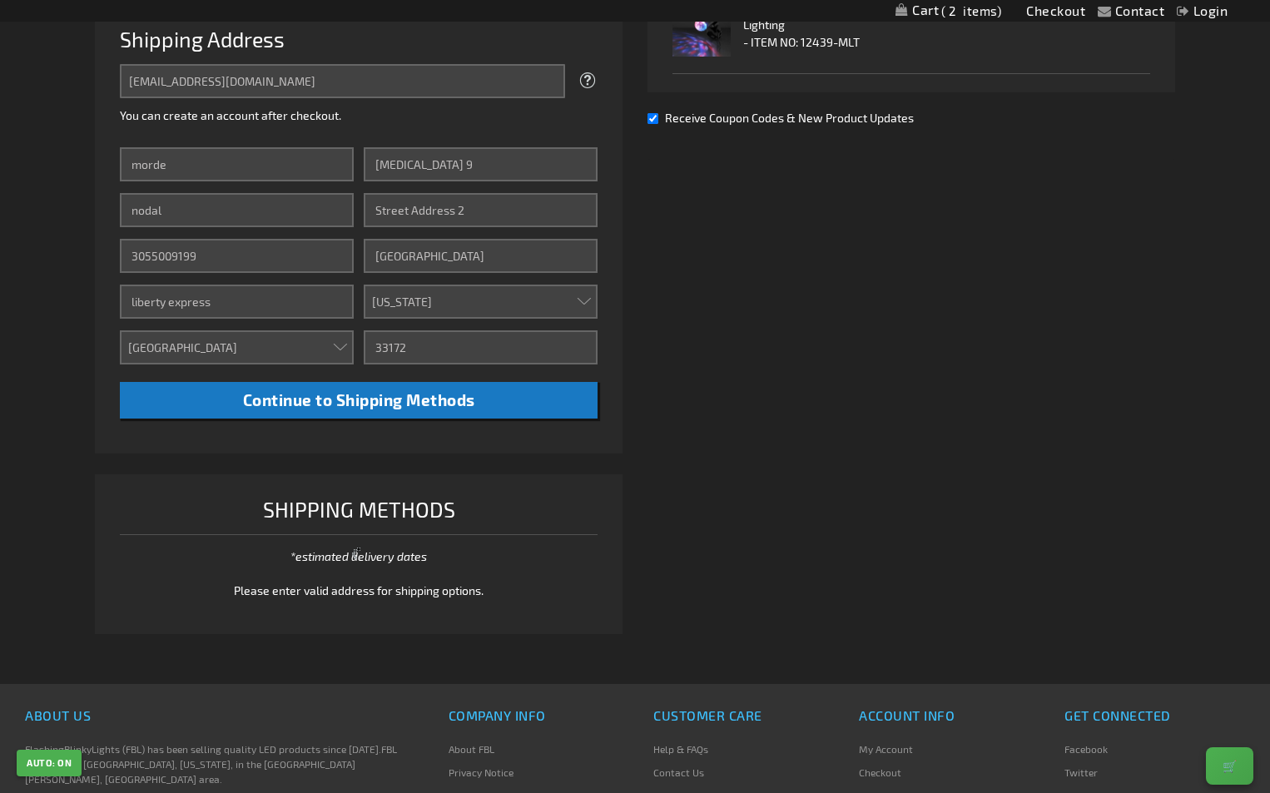
scroll to position [333, 0]
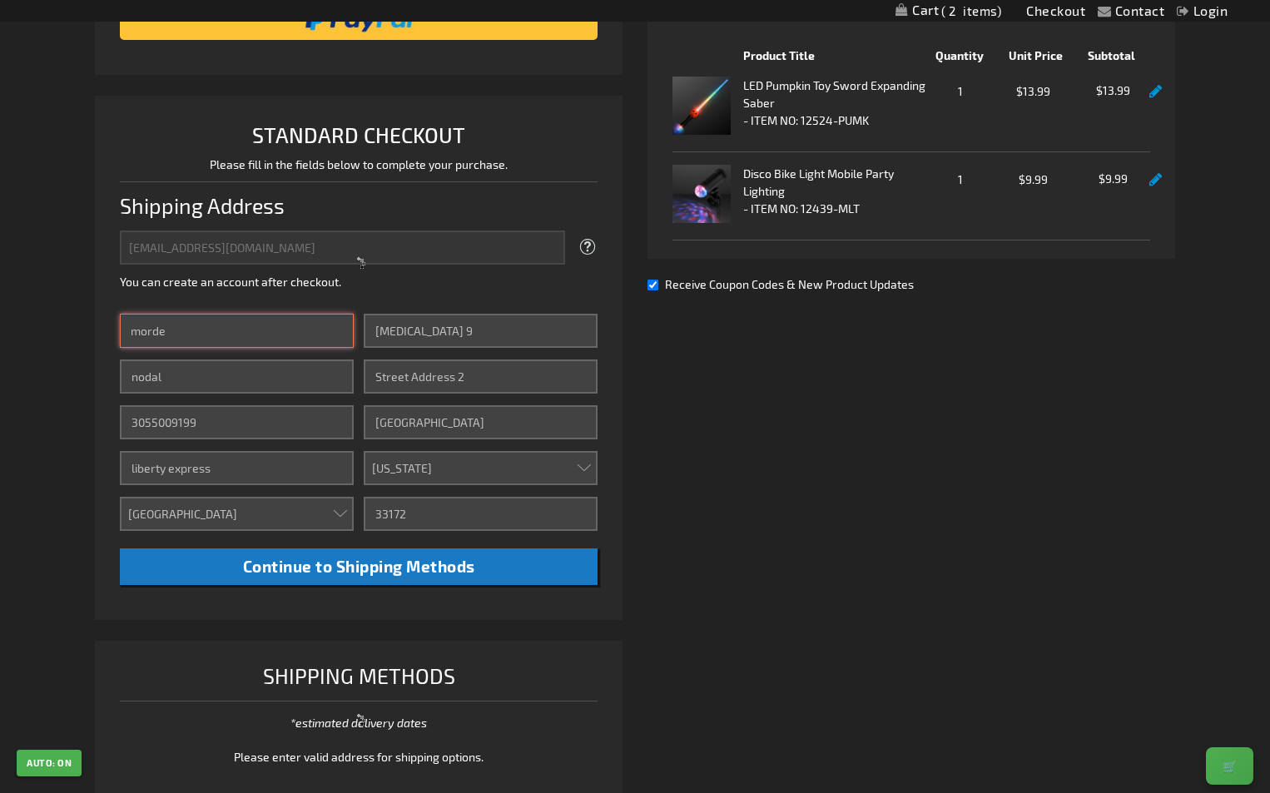
click at [165, 344] on input "morde" at bounding box center [237, 331] width 234 height 34
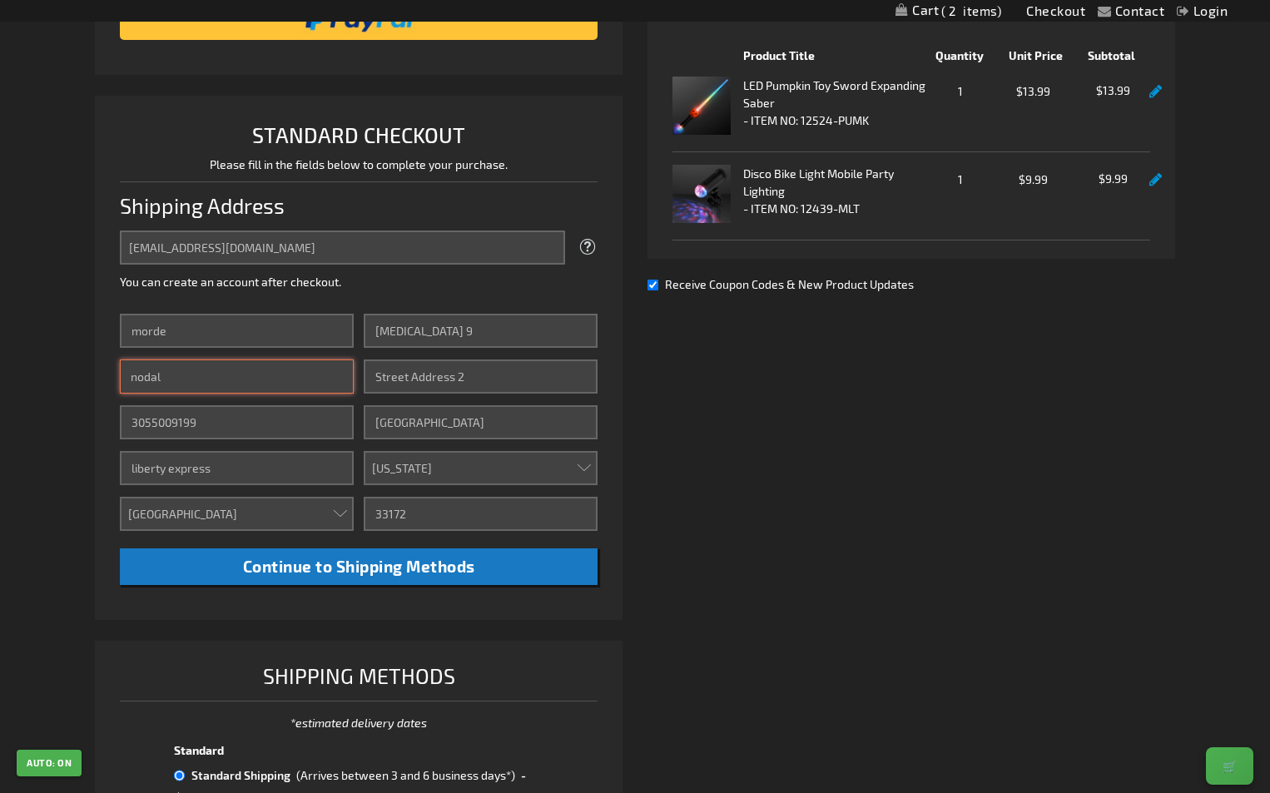
drag, startPoint x: 268, startPoint y: 384, endPoint x: 270, endPoint y: 360, distance: 24.2
click at [268, 384] on input "nodal" at bounding box center [237, 377] width 234 height 34
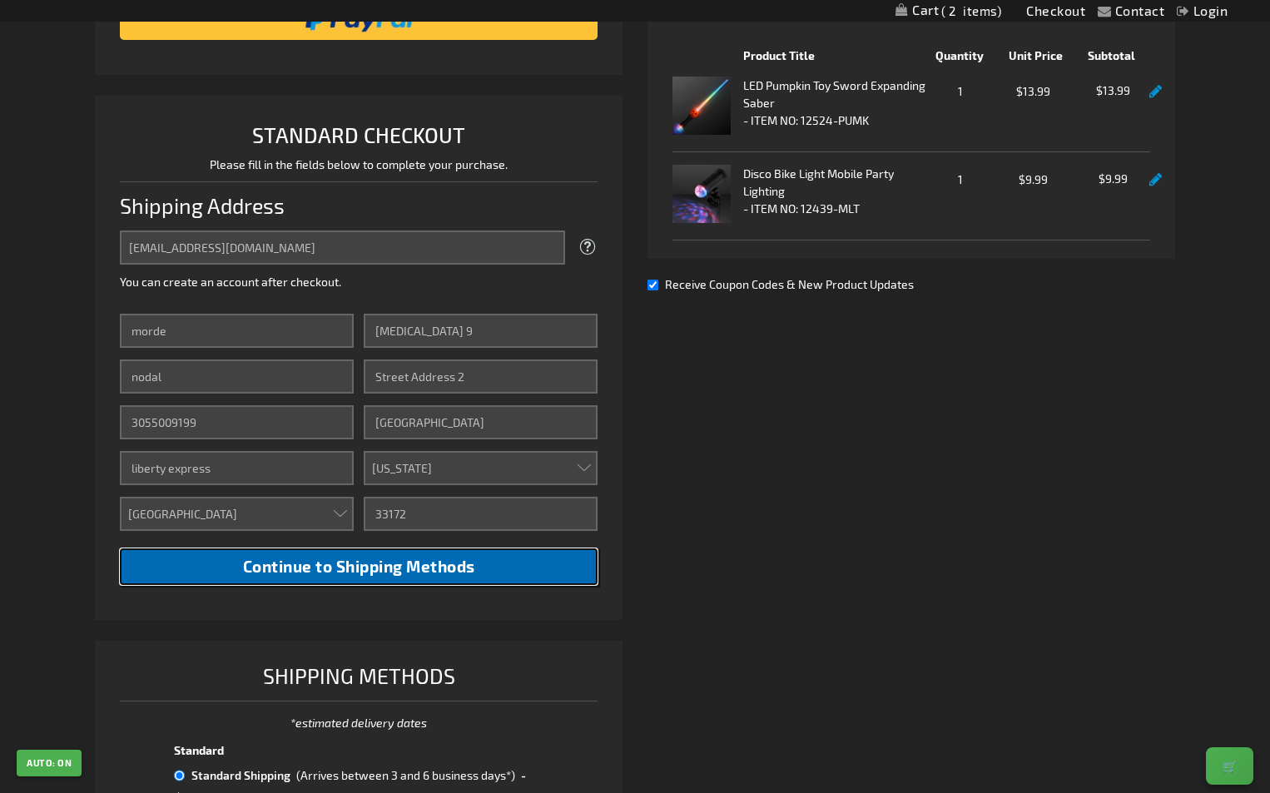
click at [361, 575] on span "Continue to Shipping Methods" at bounding box center [359, 566] width 232 height 19
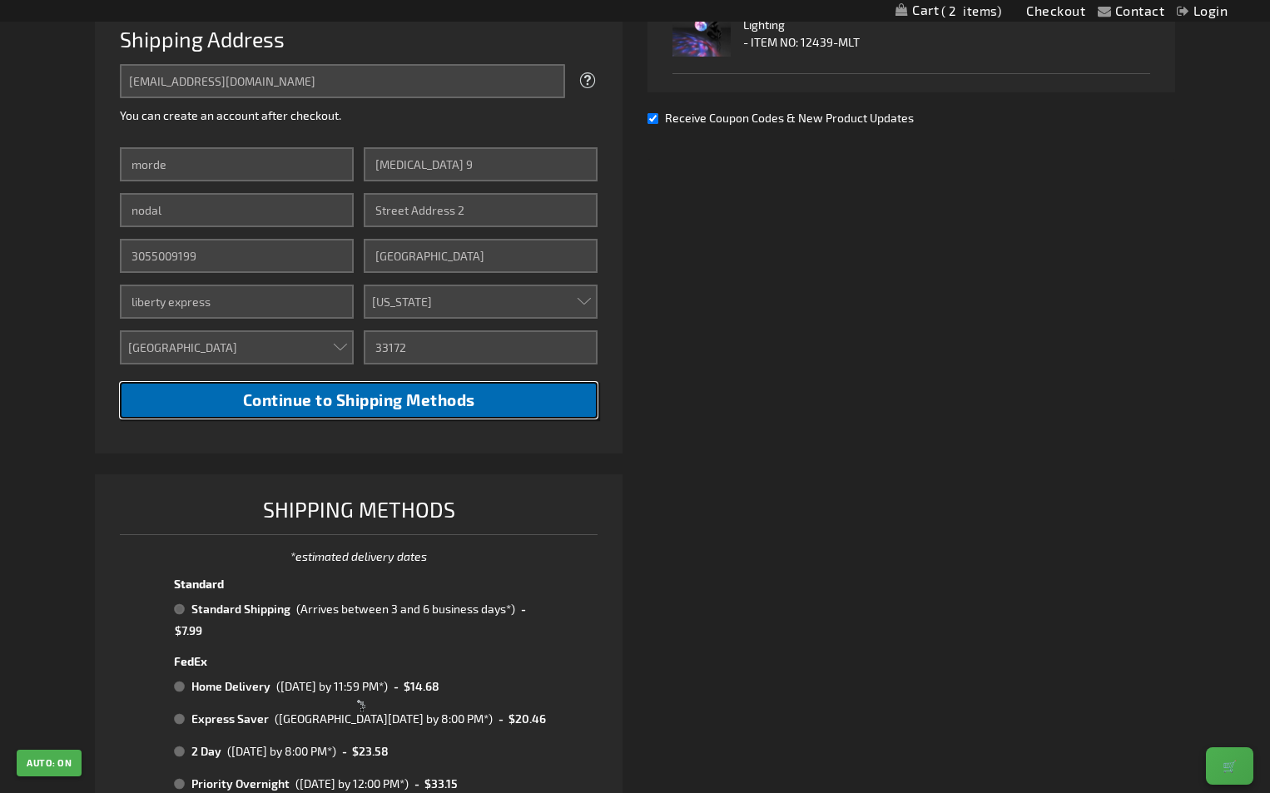
scroll to position [832, 0]
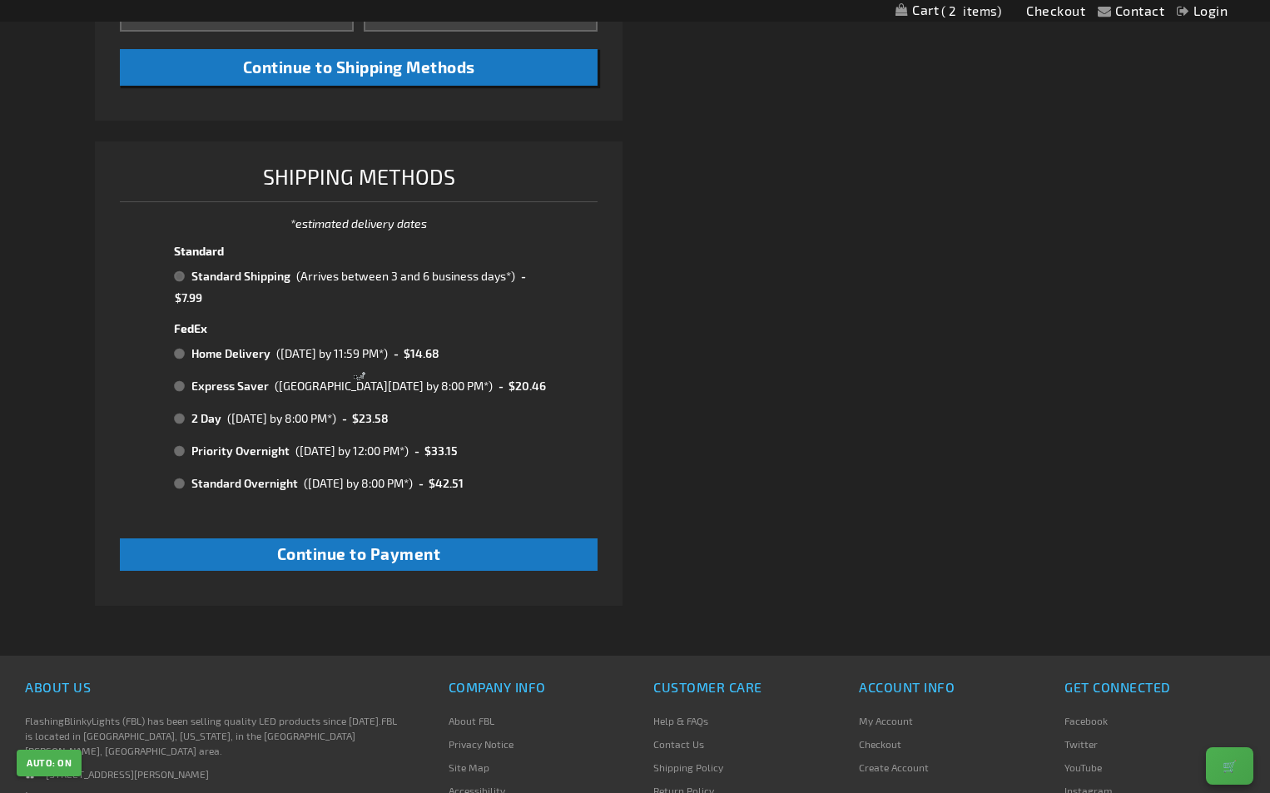
click at [394, 539] on div at bounding box center [359, 374] width 528 height 464
click at [413, 555] on div at bounding box center [359, 374] width 528 height 464
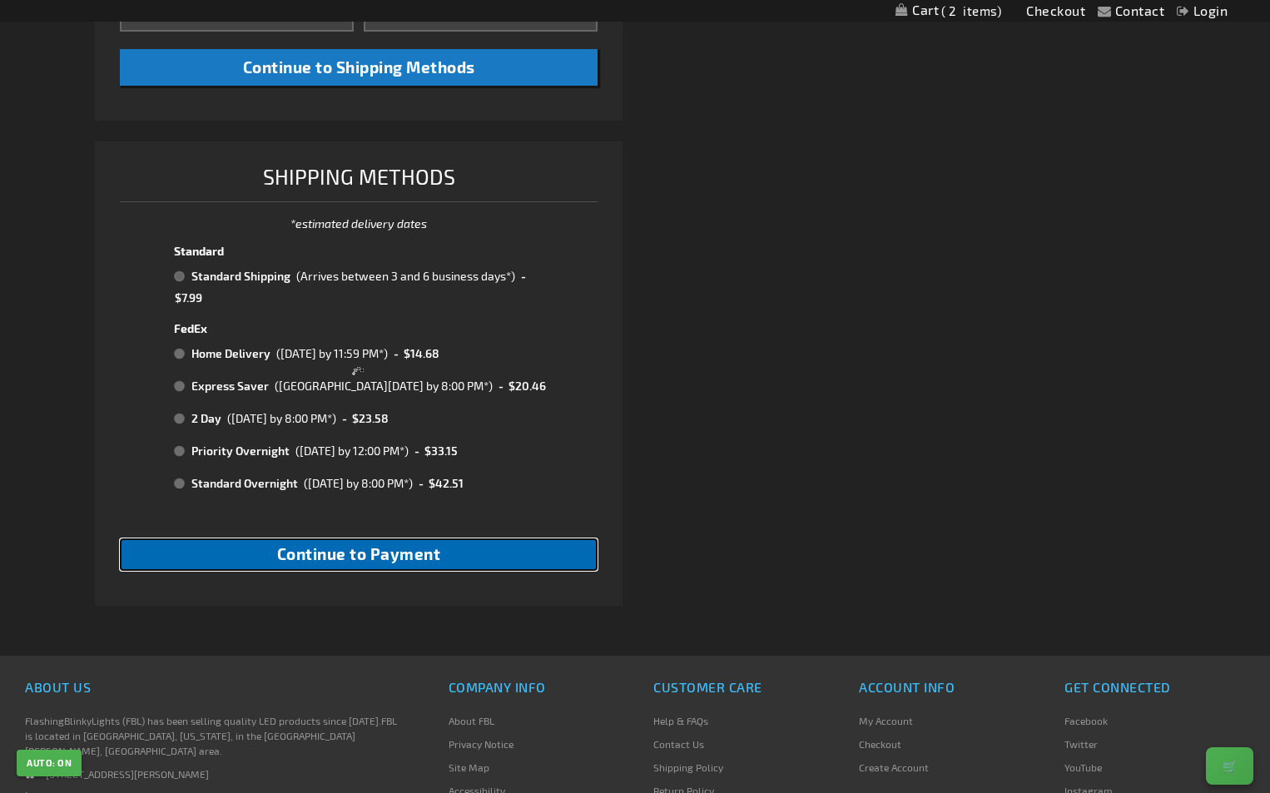
click at [413, 555] on span "Continue to Payment" at bounding box center [359, 553] width 164 height 19
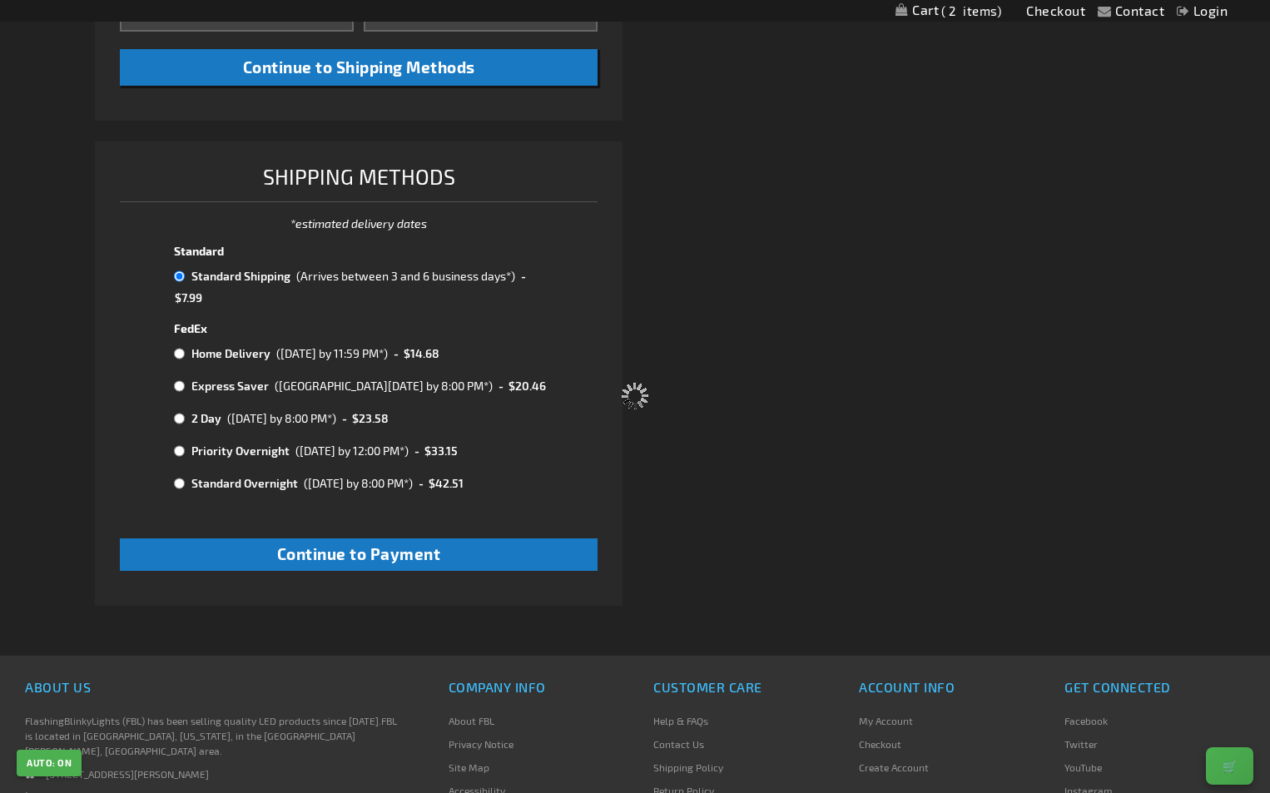
click at [410, 556] on div "Please wait..." at bounding box center [635, 396] width 1270 height 793
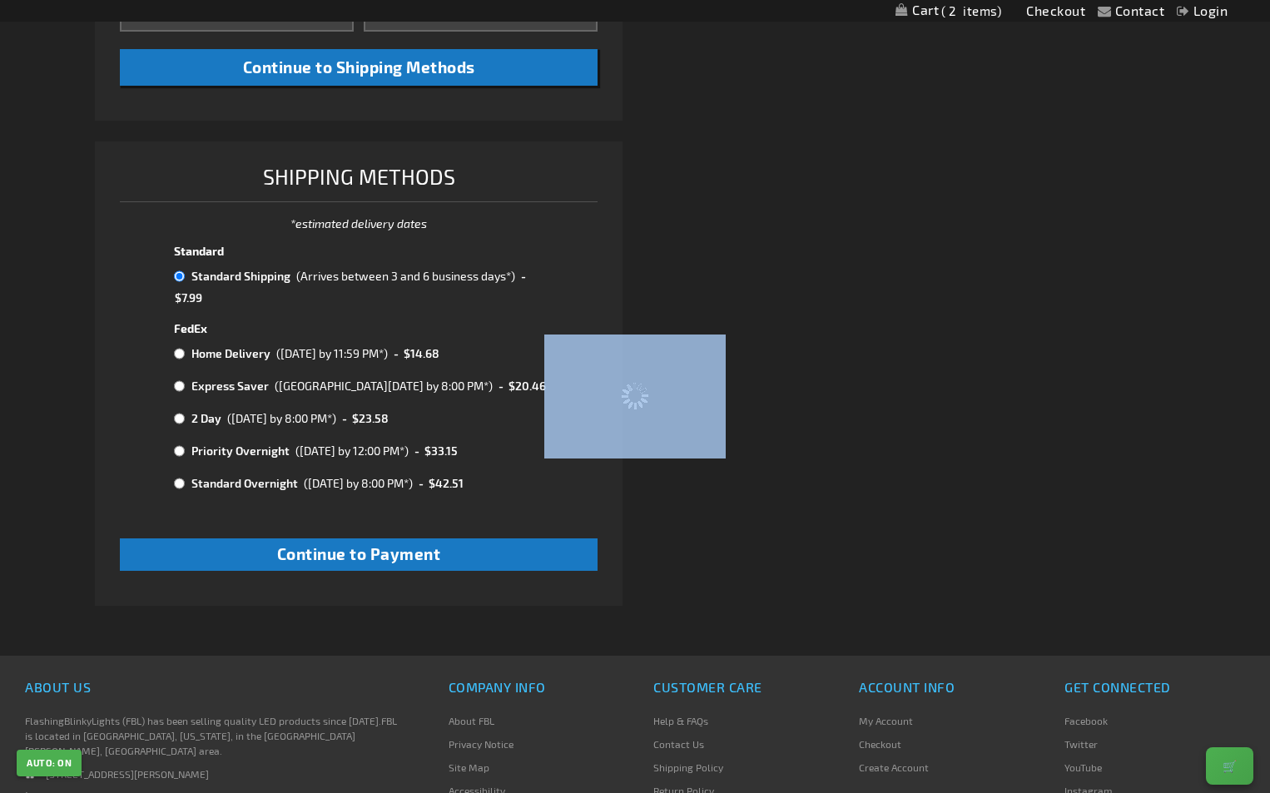
click at [410, 556] on div "Please wait..." at bounding box center [635, 396] width 1270 height 793
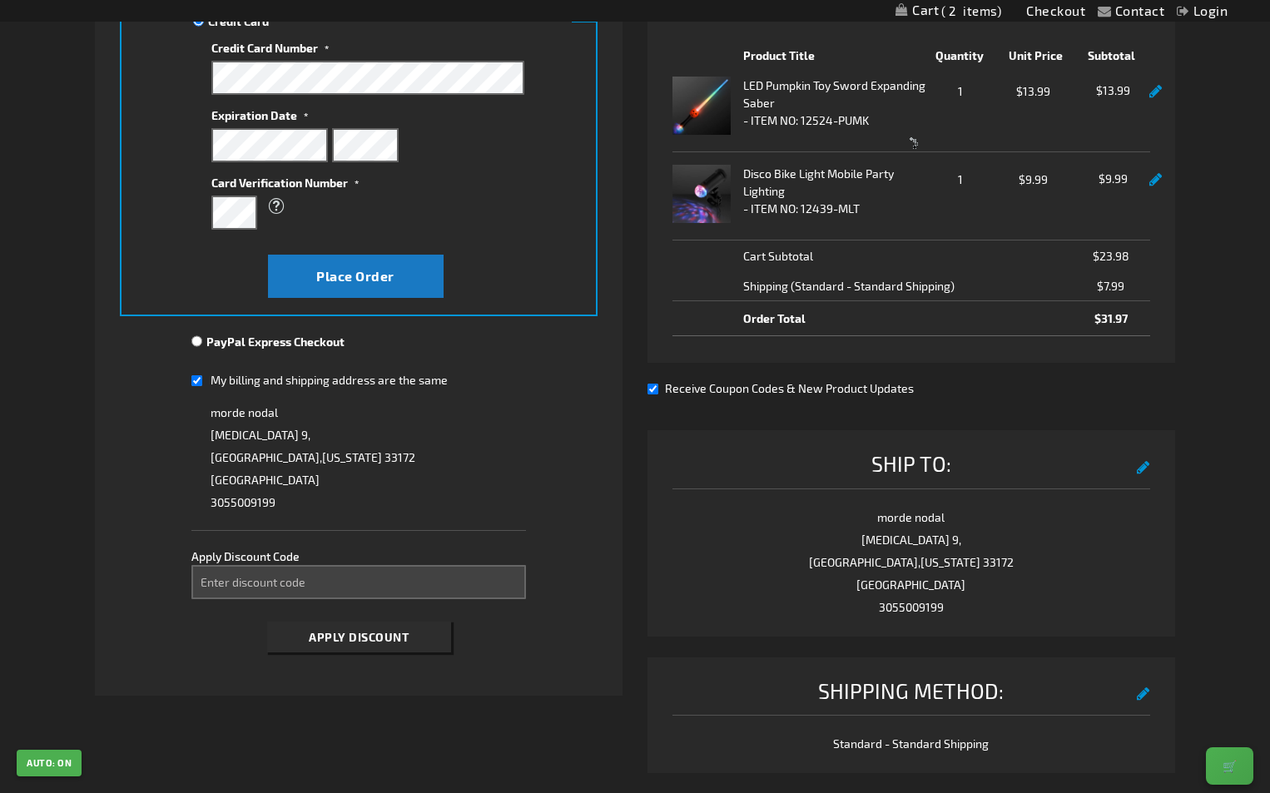
scroll to position [666, 0]
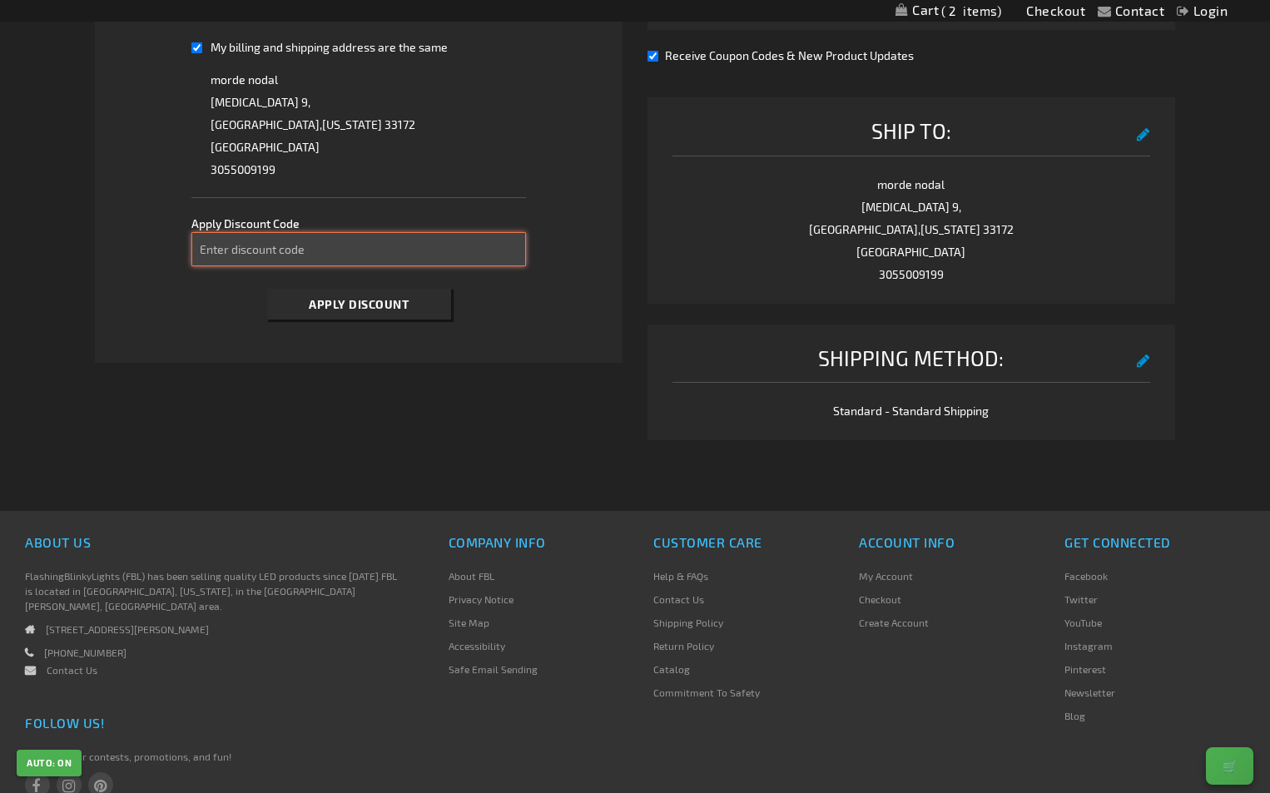
click at [359, 249] on input "Enter discount code" at bounding box center [358, 249] width 334 height 34
paste input "TAKE20"
type input "TAKE20"
click at [355, 296] on button "Apply Discount" at bounding box center [359, 304] width 184 height 31
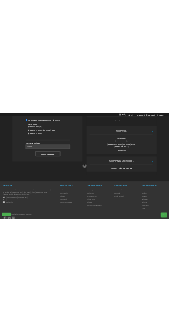
scroll to position [499, 0]
